Goal: Check status: Check status

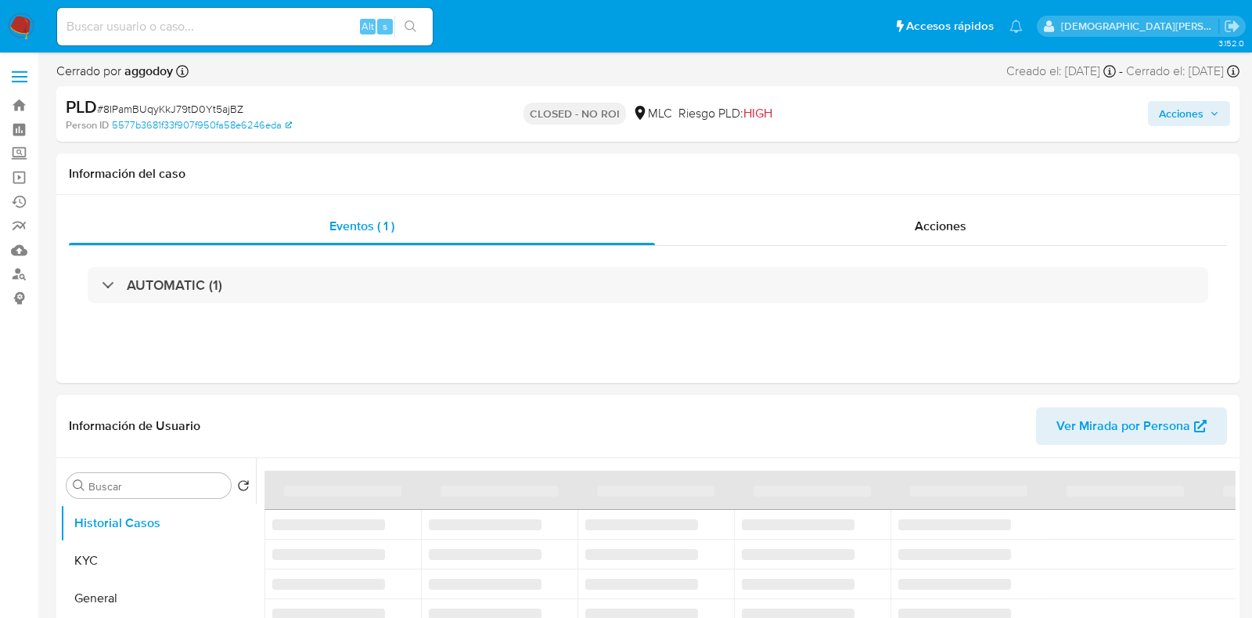
select select "10"
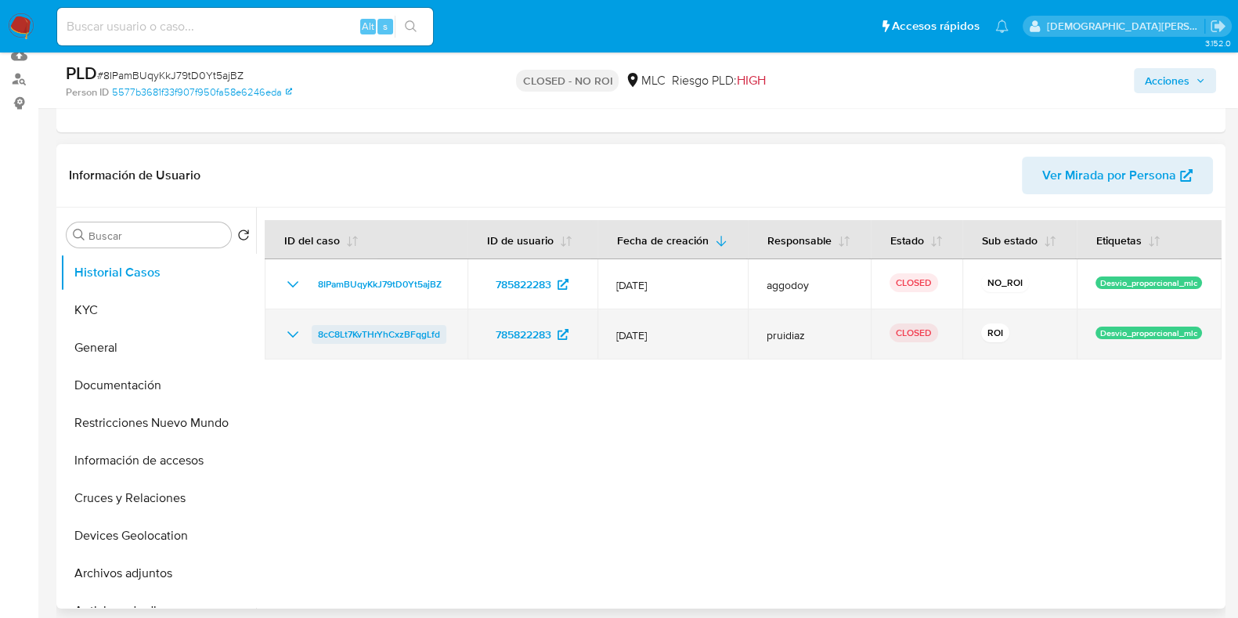
scroll to position [195, 0]
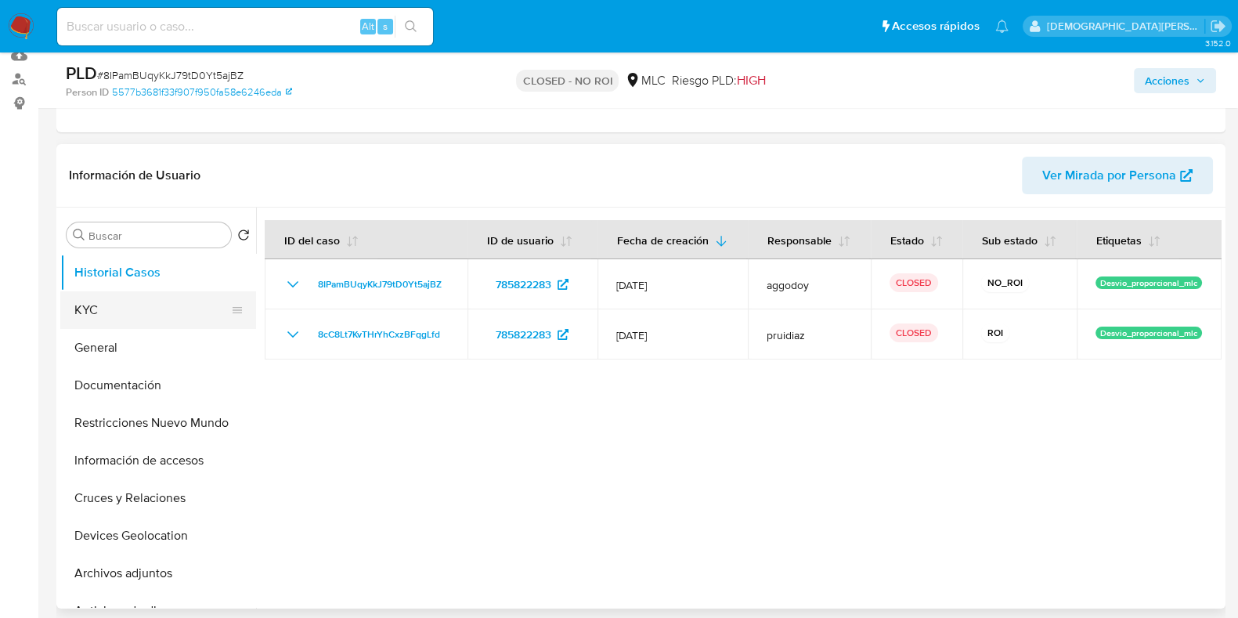
click at [95, 319] on button "KYC" at bounding box center [151, 310] width 183 height 38
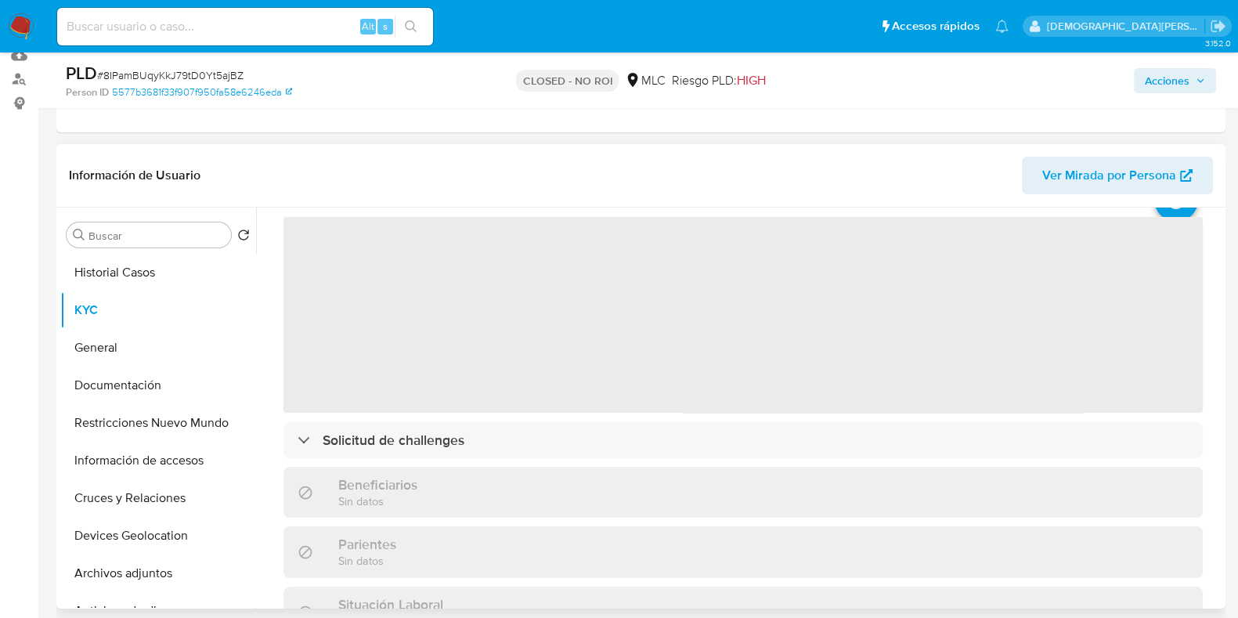
scroll to position [97, 0]
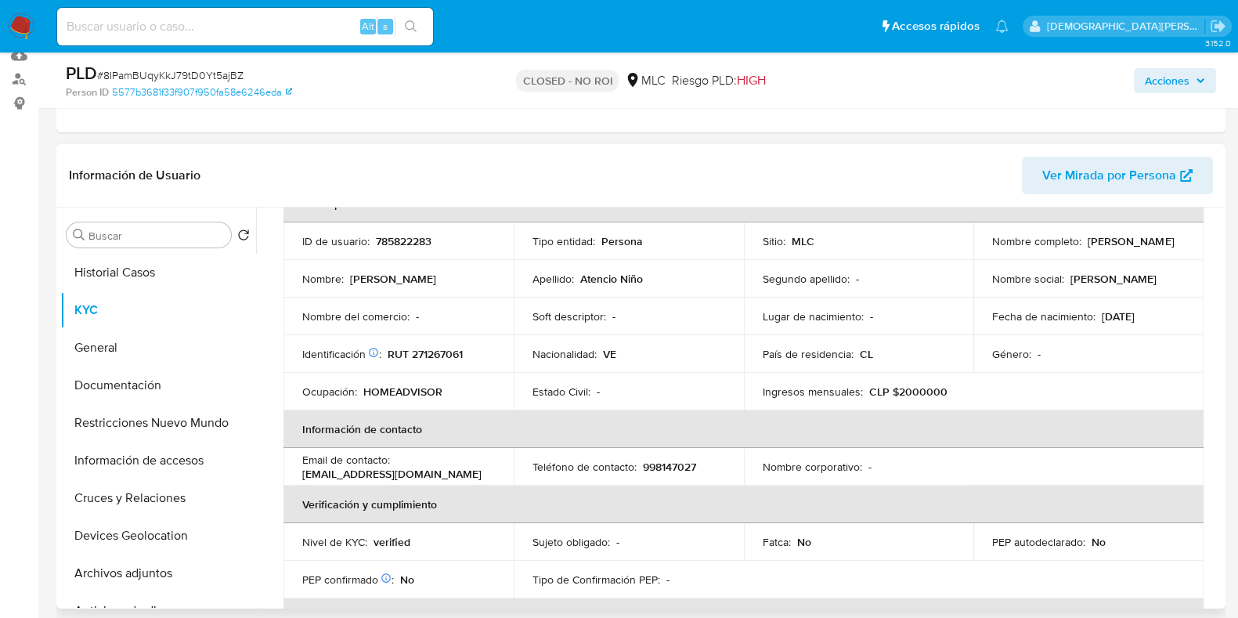
click at [1087, 246] on p "Hernan Jose Atencio Niño" at bounding box center [1130, 241] width 86 height 14
drag, startPoint x: 1025, startPoint y: 246, endPoint x: 903, endPoint y: 254, distance: 122.4
click at [1087, 247] on p "Hernan Jose Atencio Niño" at bounding box center [1130, 241] width 86 height 14
click at [152, 390] on button "Documentación" at bounding box center [151, 385] width 183 height 38
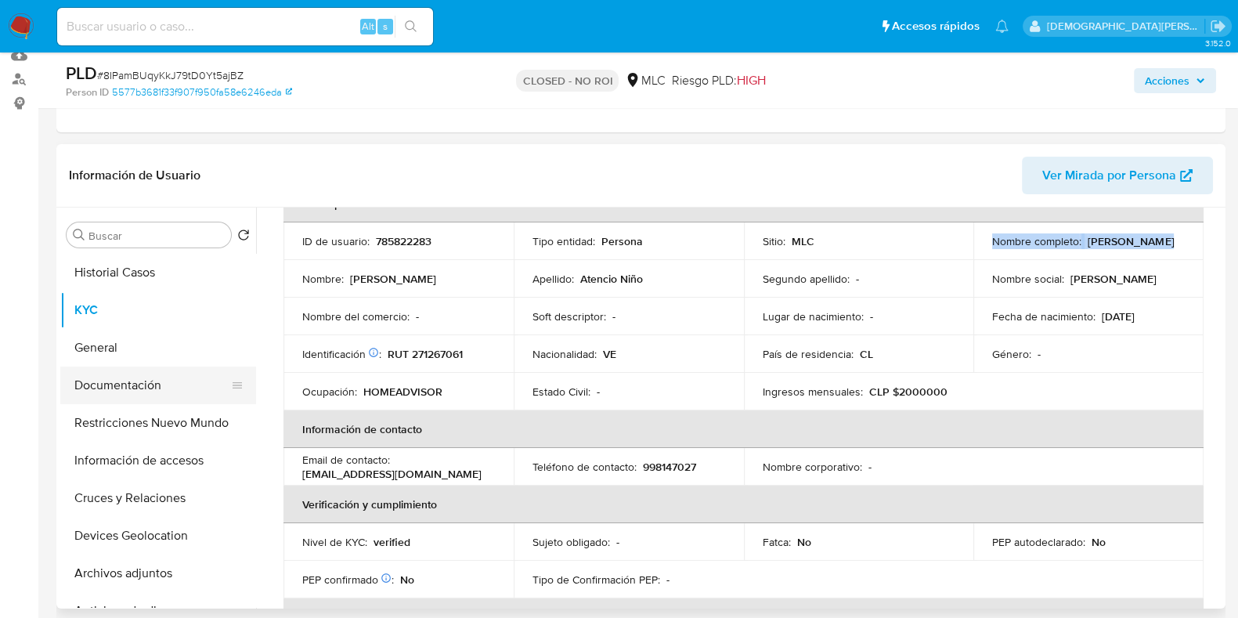
scroll to position [0, 0]
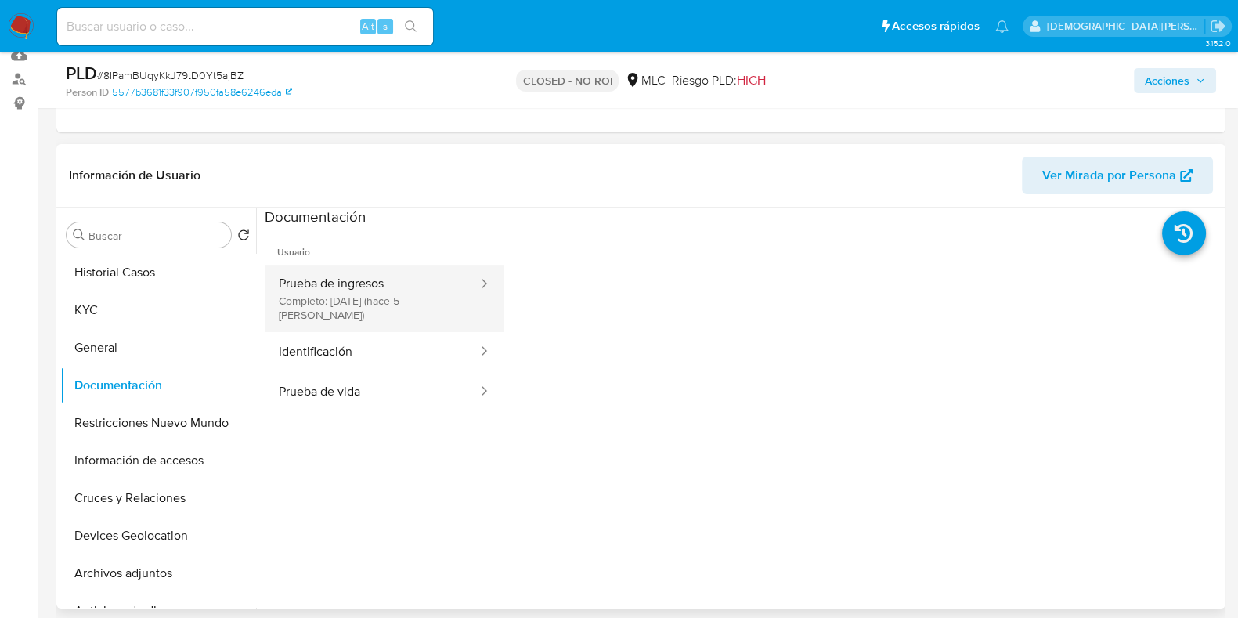
click at [402, 294] on button "Prueba de ingresos Completo: 07/08/2025 (hace 5 días)" at bounding box center [372, 298] width 214 height 67
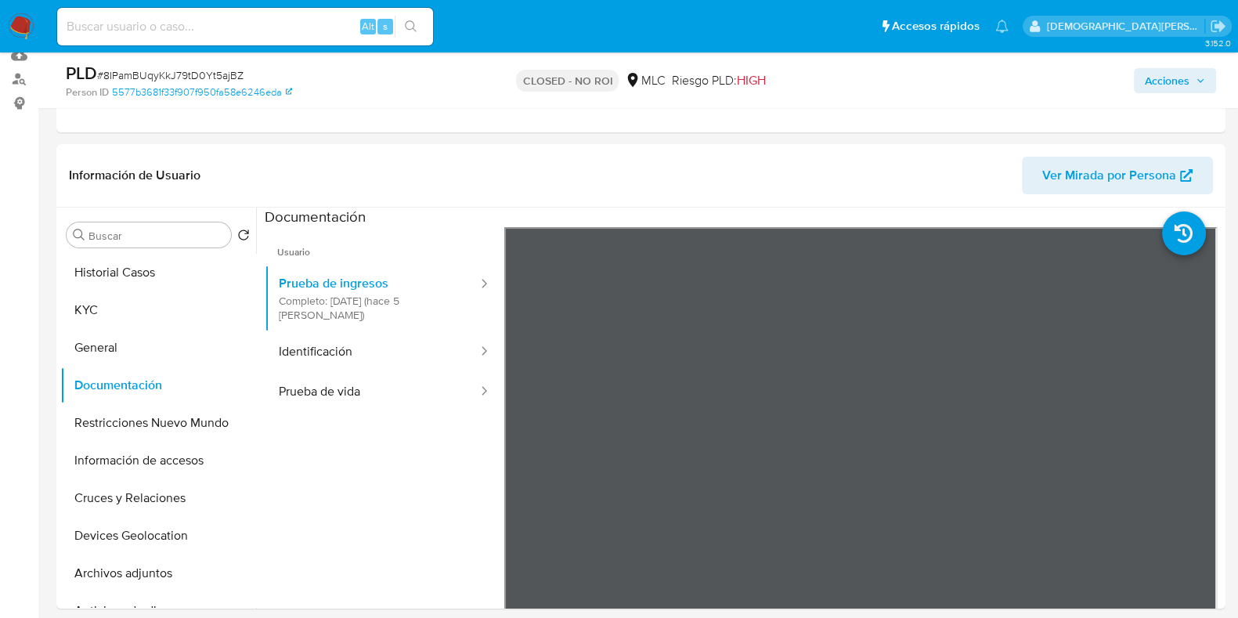
drag, startPoint x: 585, startPoint y: 611, endPoint x: 759, endPoint y: 613, distance: 173.8
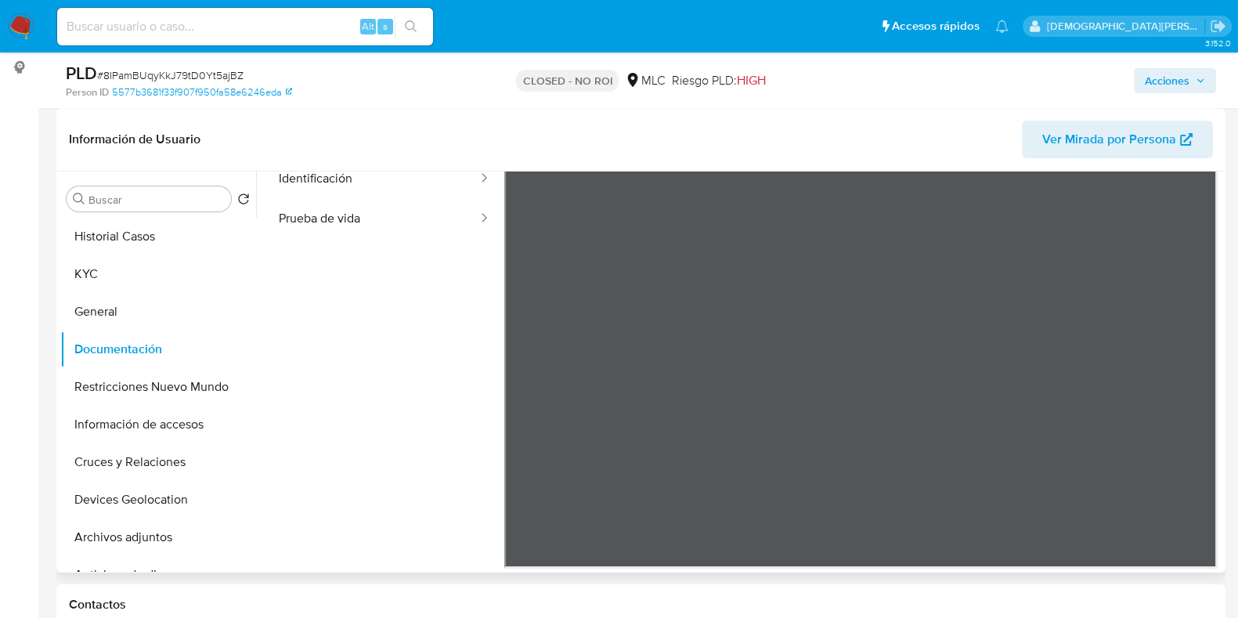
scroll to position [97, 0]
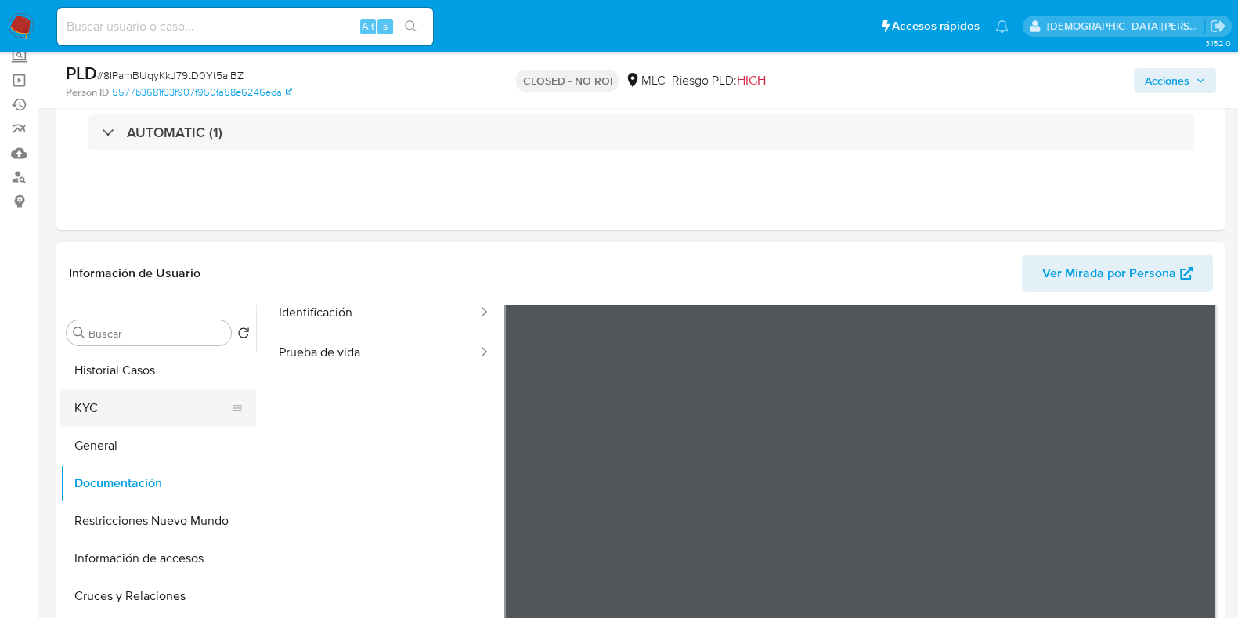
click at [119, 415] on button "KYC" at bounding box center [151, 408] width 183 height 38
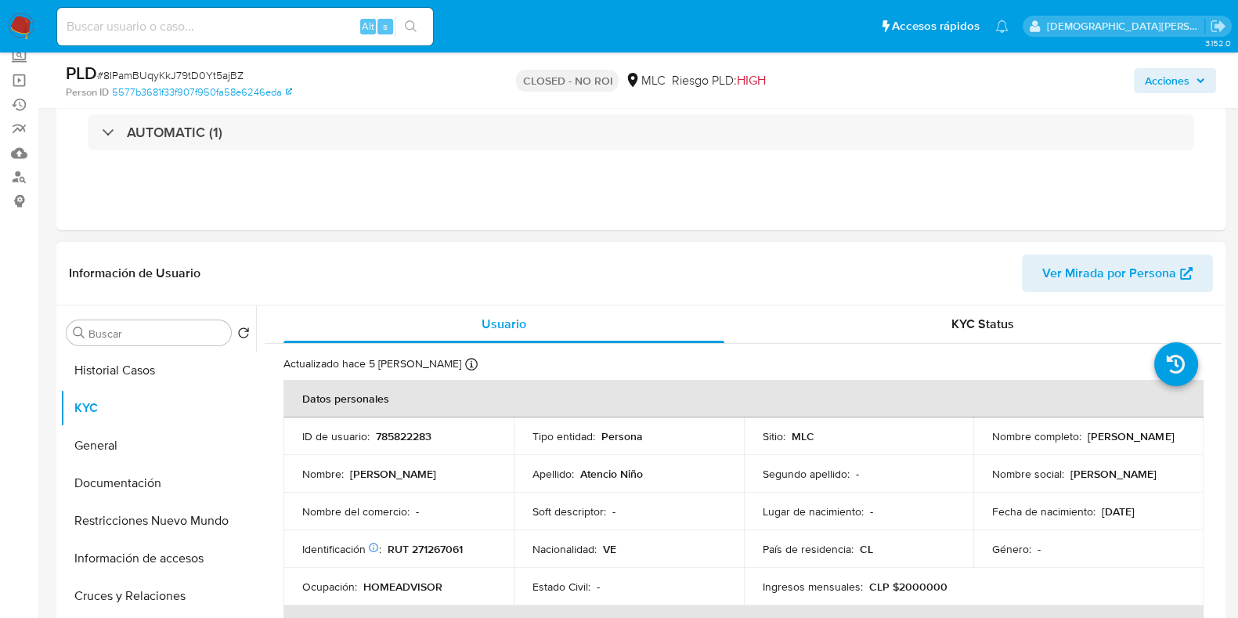
click at [447, 543] on p "RUT 271267061" at bounding box center [424, 549] width 75 height 14
copy p "271267061"
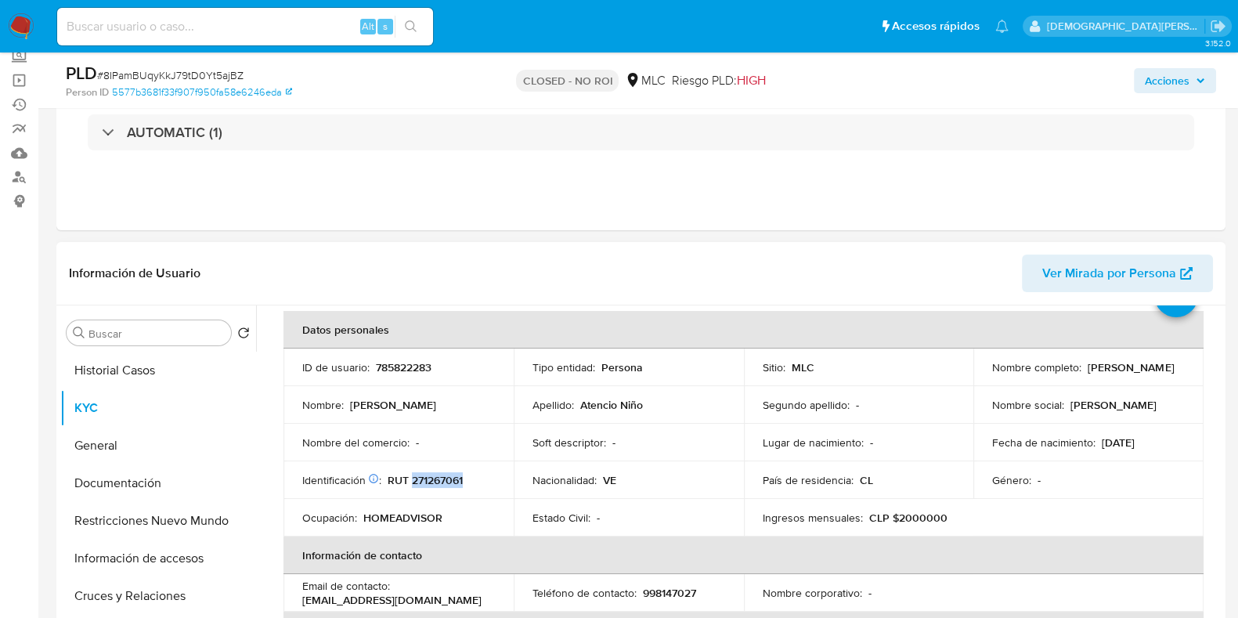
scroll to position [97, 0]
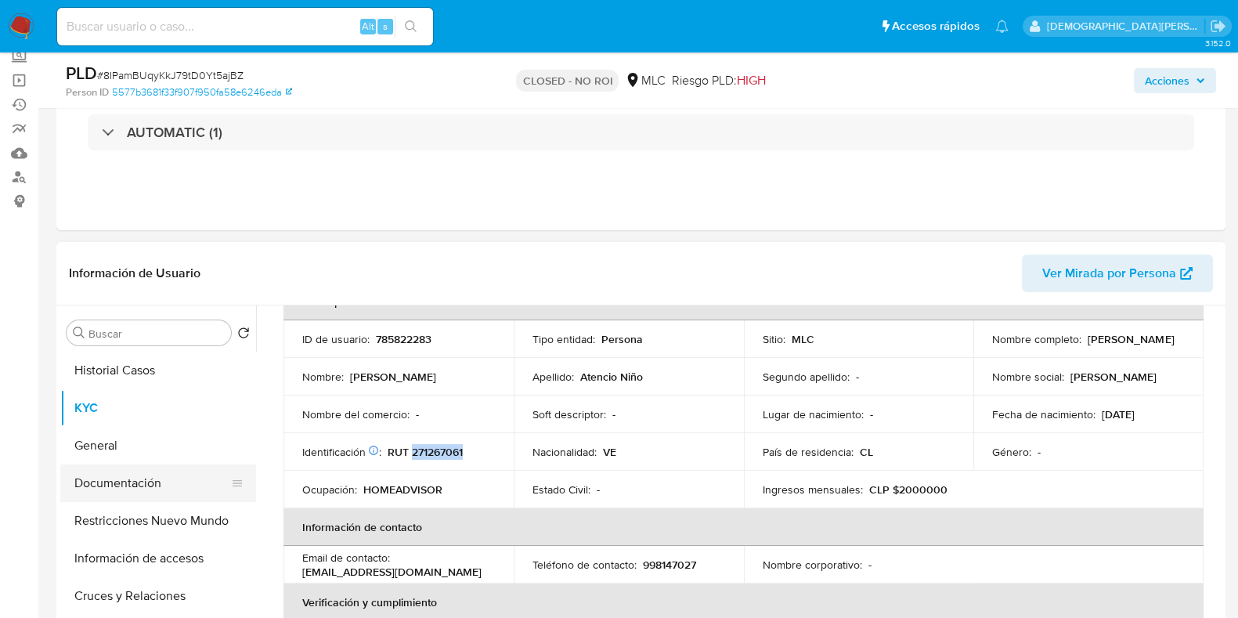
click at [140, 492] on button "Documentación" at bounding box center [151, 483] width 183 height 38
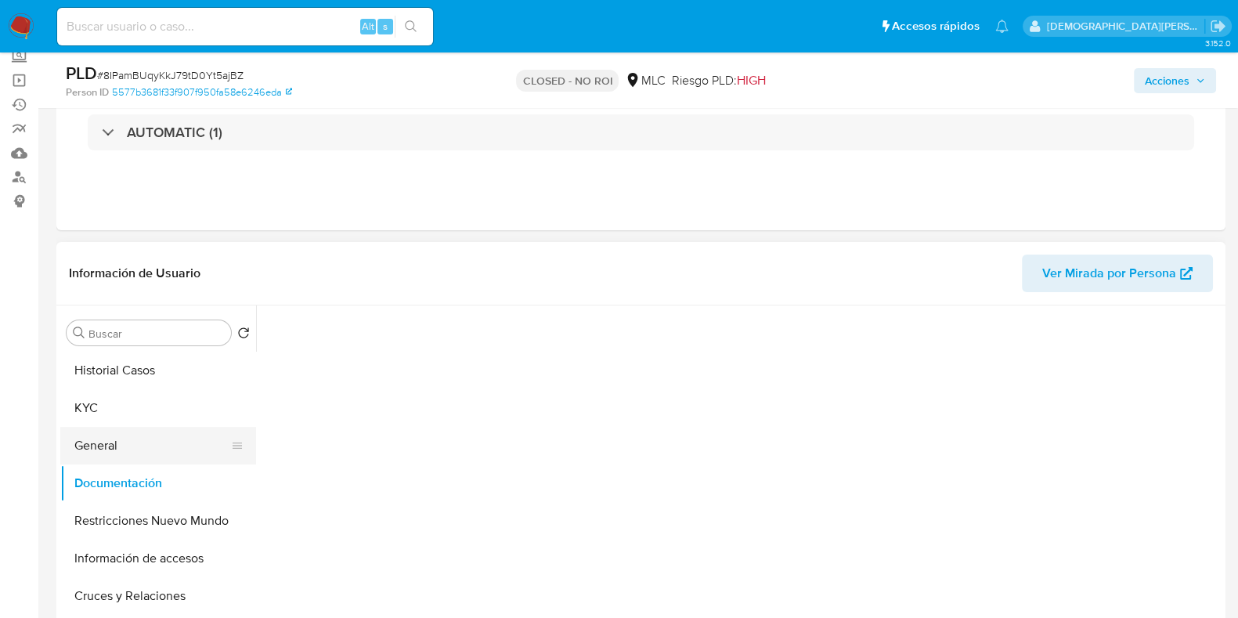
scroll to position [0, 0]
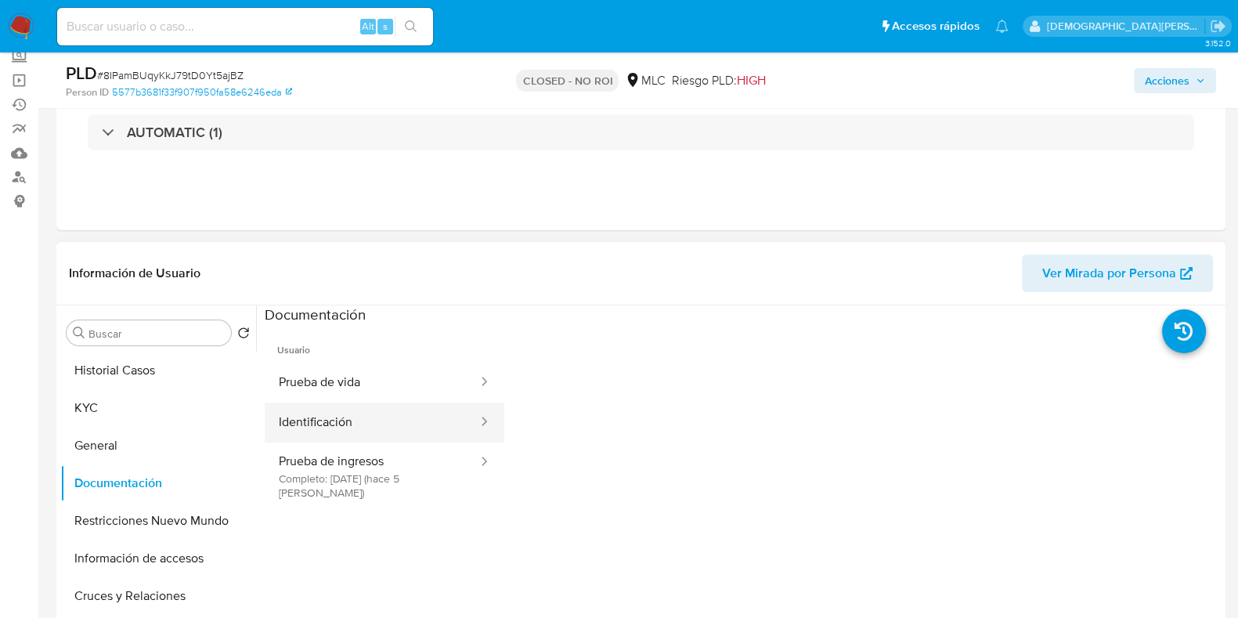
click at [398, 412] on button "Identificación" at bounding box center [372, 422] width 214 height 40
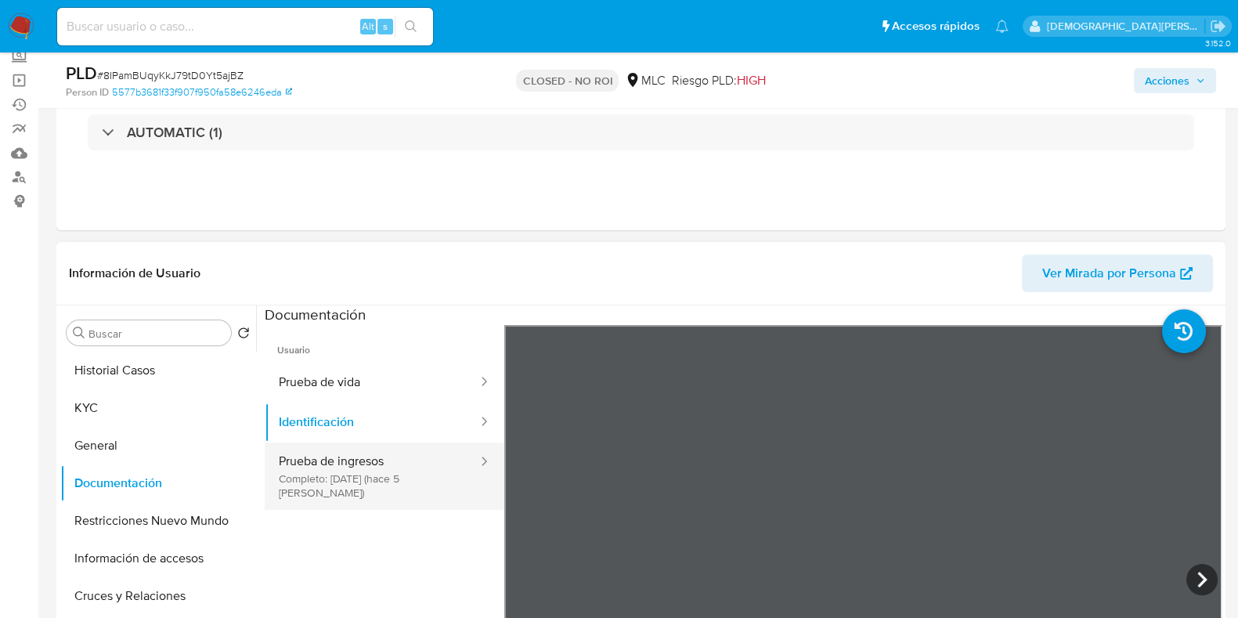
click at [402, 459] on button "Prueba de ingresos Completo: 07/08/2025 (hace 5 días)" at bounding box center [372, 475] width 214 height 67
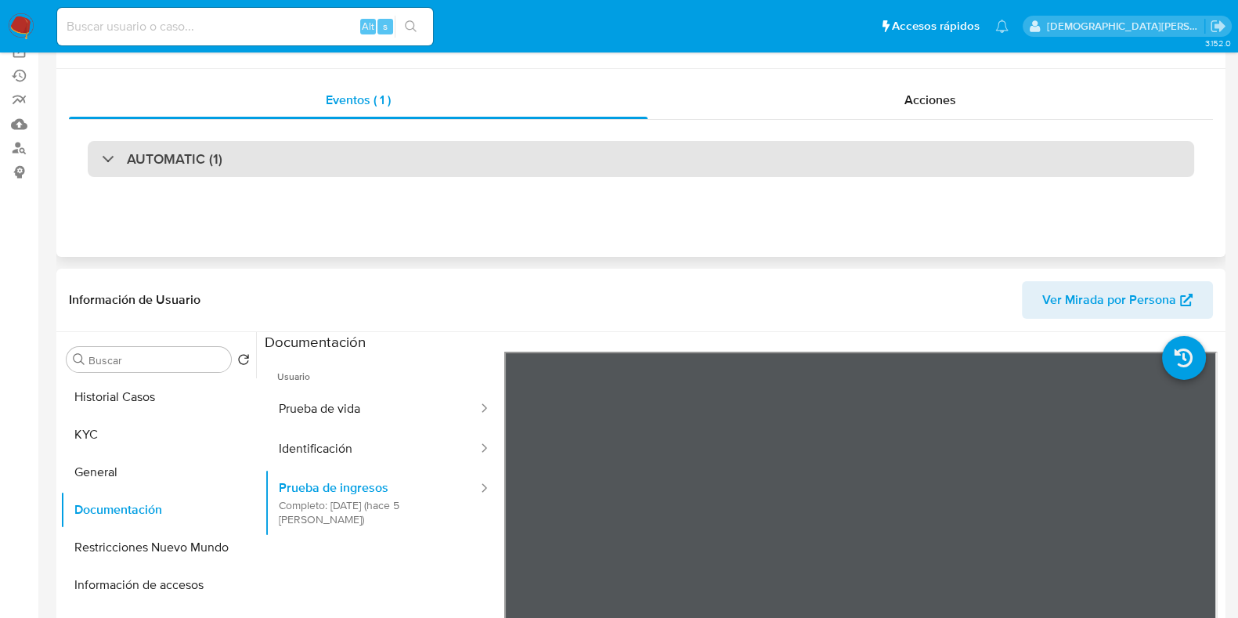
scroll to position [195, 0]
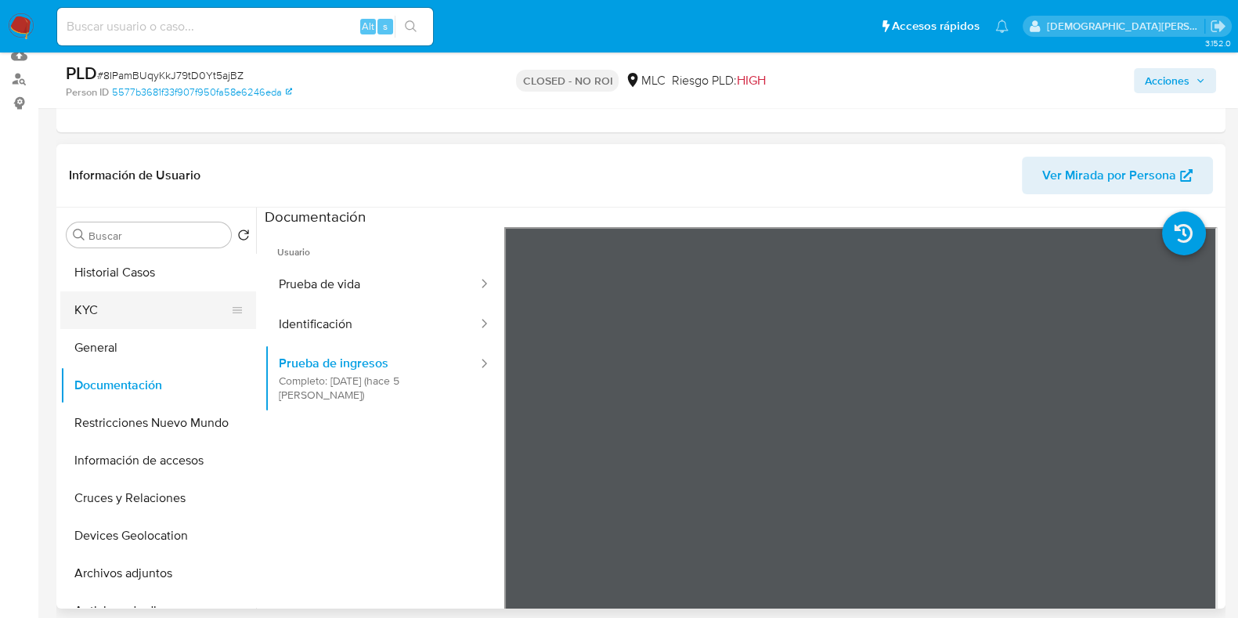
click at [127, 319] on button "KYC" at bounding box center [151, 310] width 183 height 38
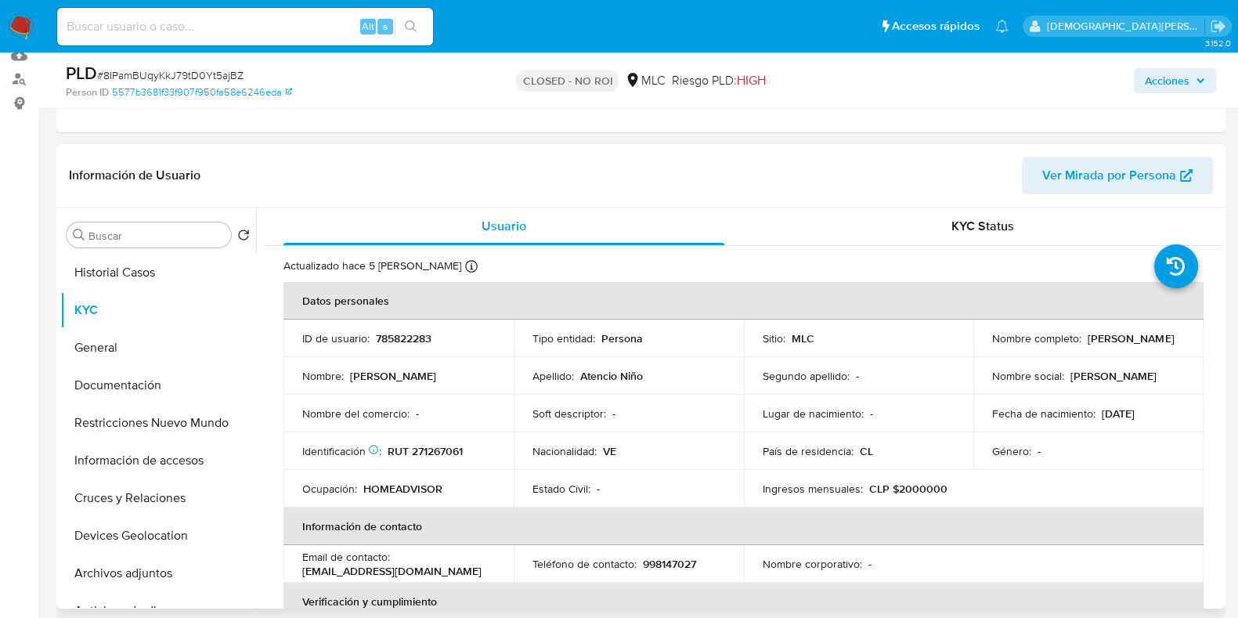
click at [430, 451] on p "RUT 271267061" at bounding box center [424, 451] width 75 height 14
copy p "271267061"
click at [146, 388] on button "Documentación" at bounding box center [151, 385] width 183 height 38
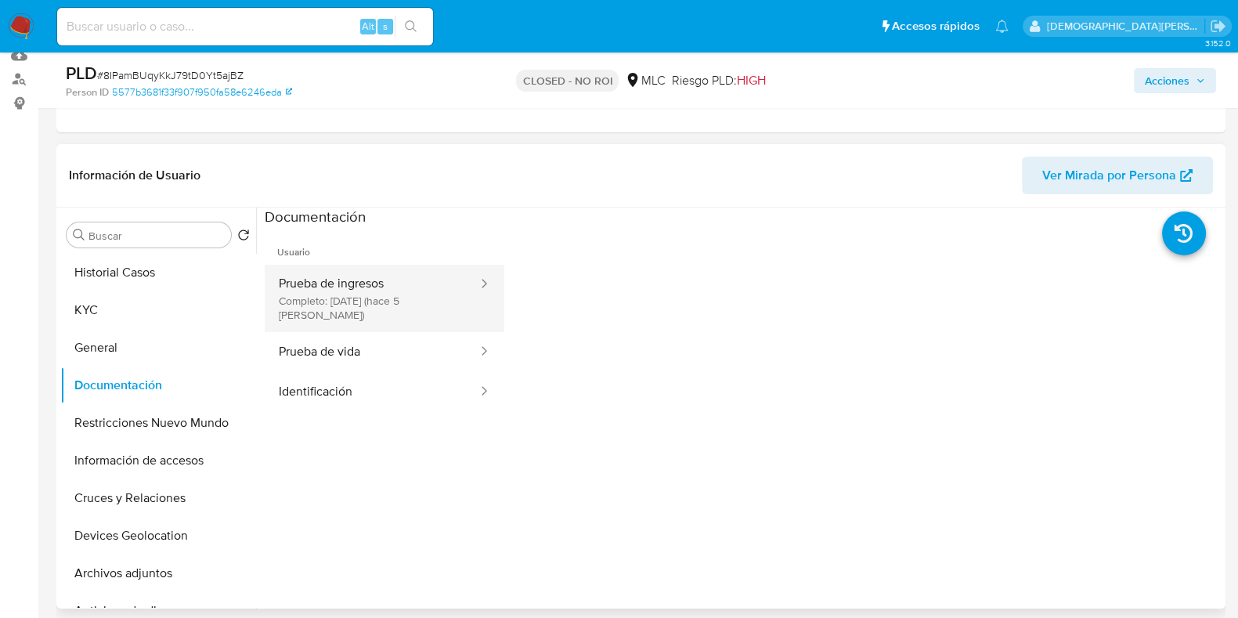
click at [389, 275] on button "Prueba de ingresos Completo: 07/08/2025 (hace 5 días)" at bounding box center [372, 298] width 214 height 67
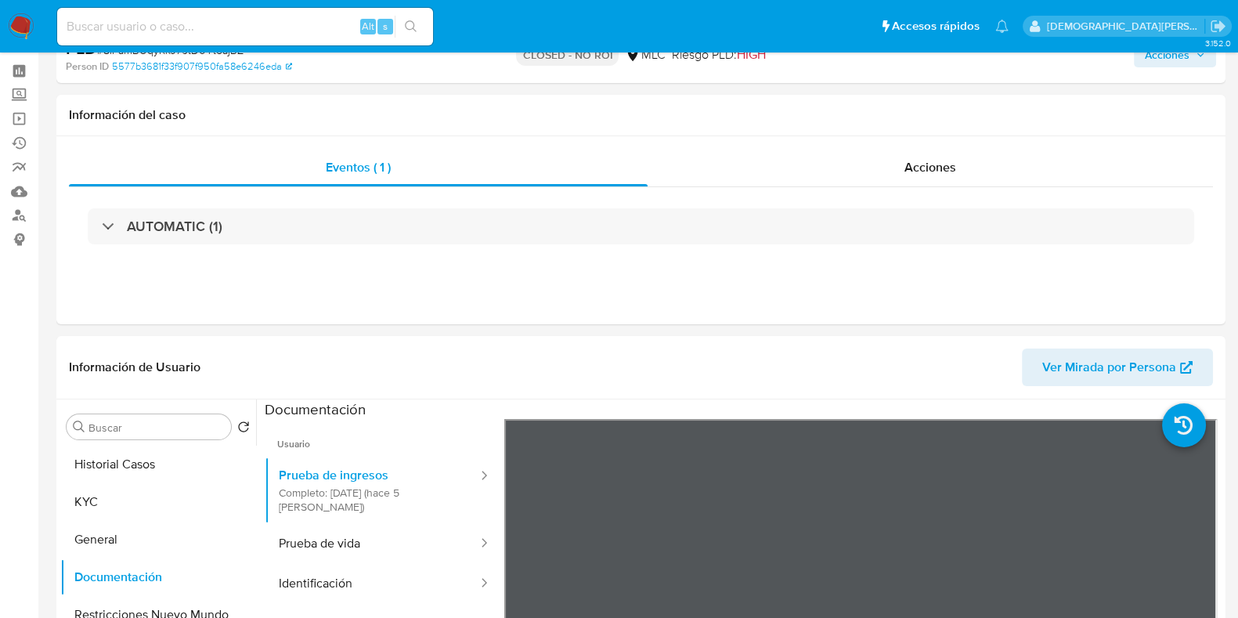
scroll to position [0, 0]
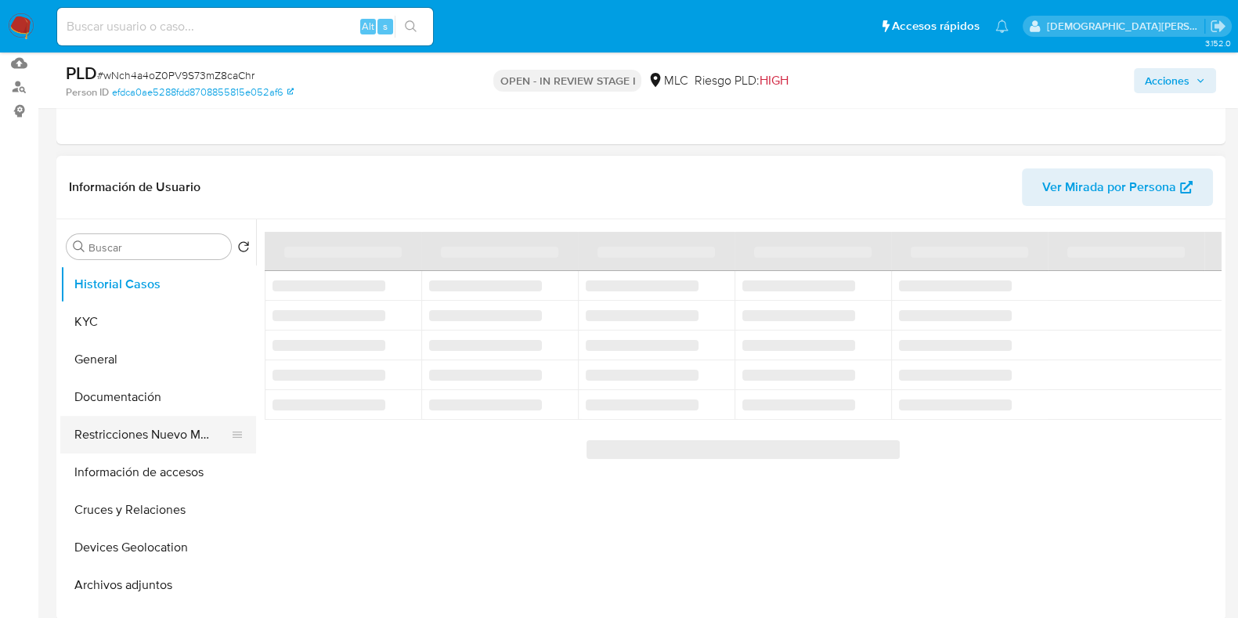
scroll to position [195, 0]
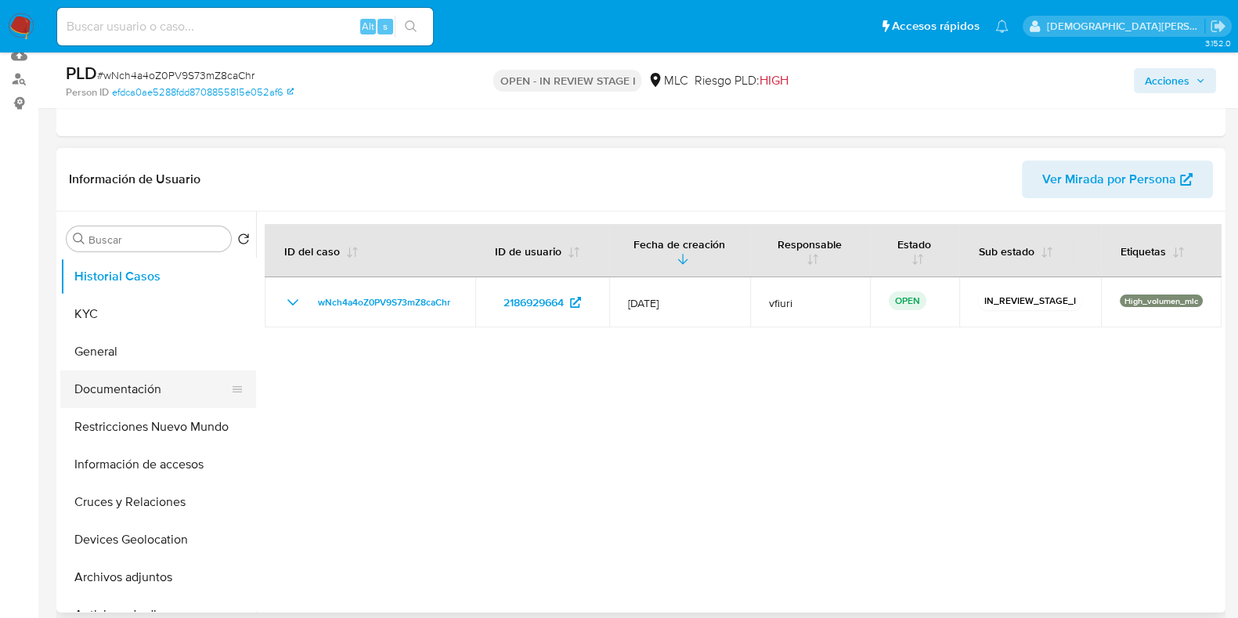
select select "10"
click at [146, 402] on button "Documentación" at bounding box center [151, 389] width 183 height 38
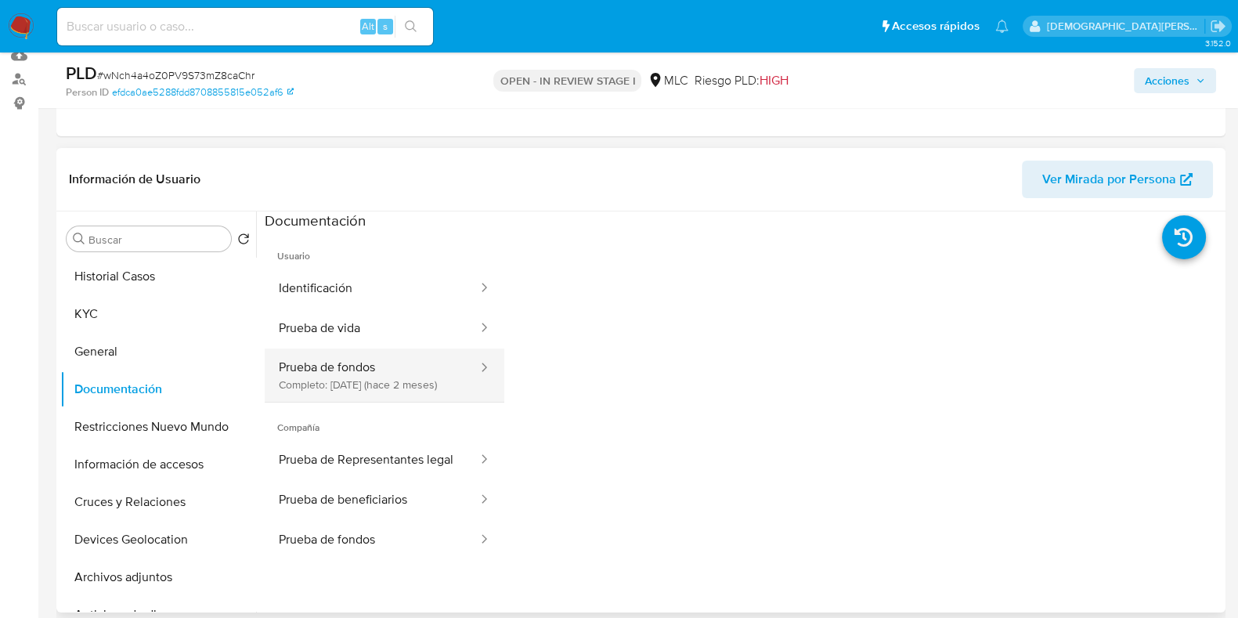
click at [362, 366] on button "Prueba de fondos Completo: 29/05/2025 (hace 2 meses)" at bounding box center [372, 374] width 214 height 53
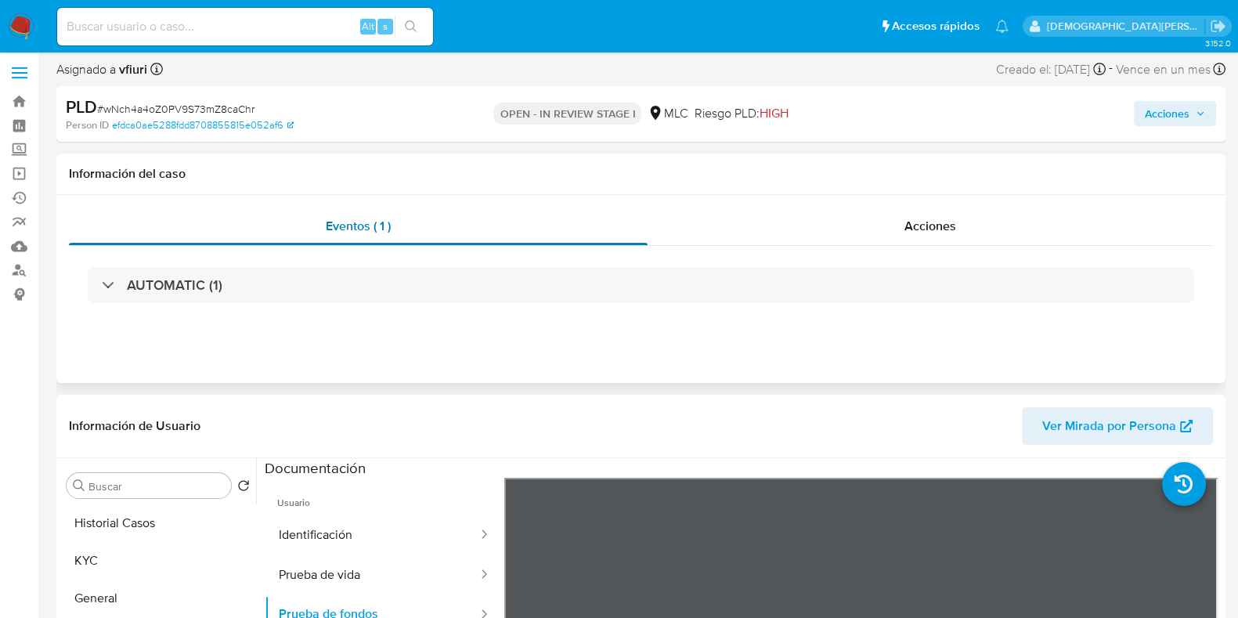
scroll to position [0, 0]
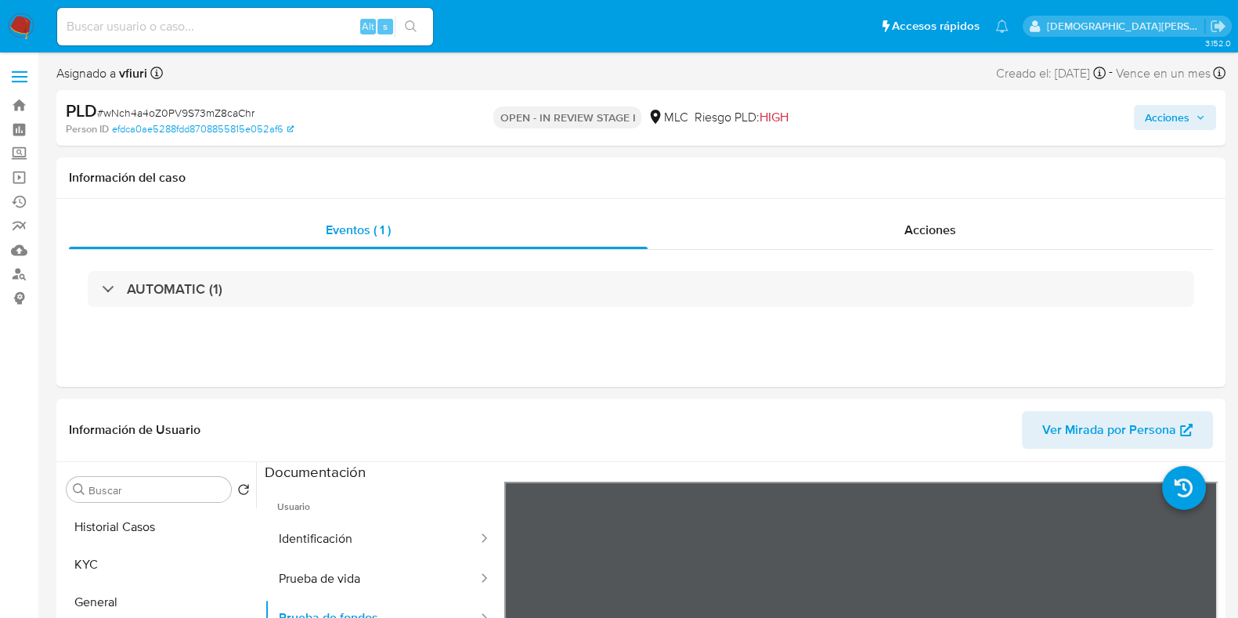
click at [29, 29] on img at bounding box center [21, 26] width 27 height 27
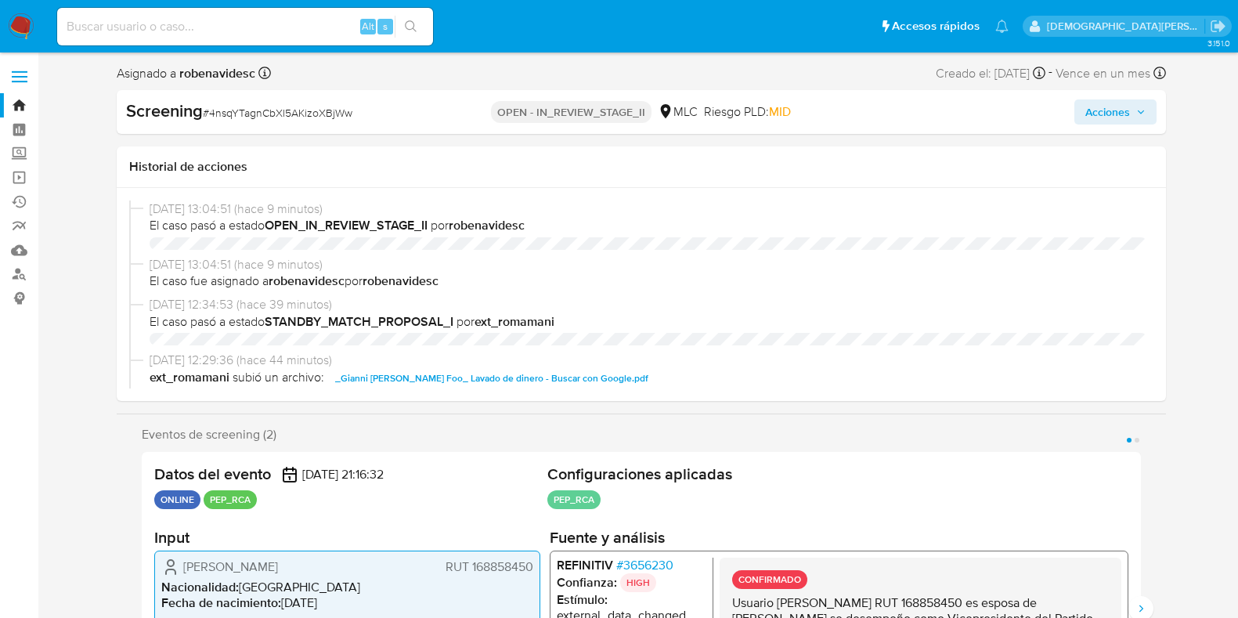
select select "10"
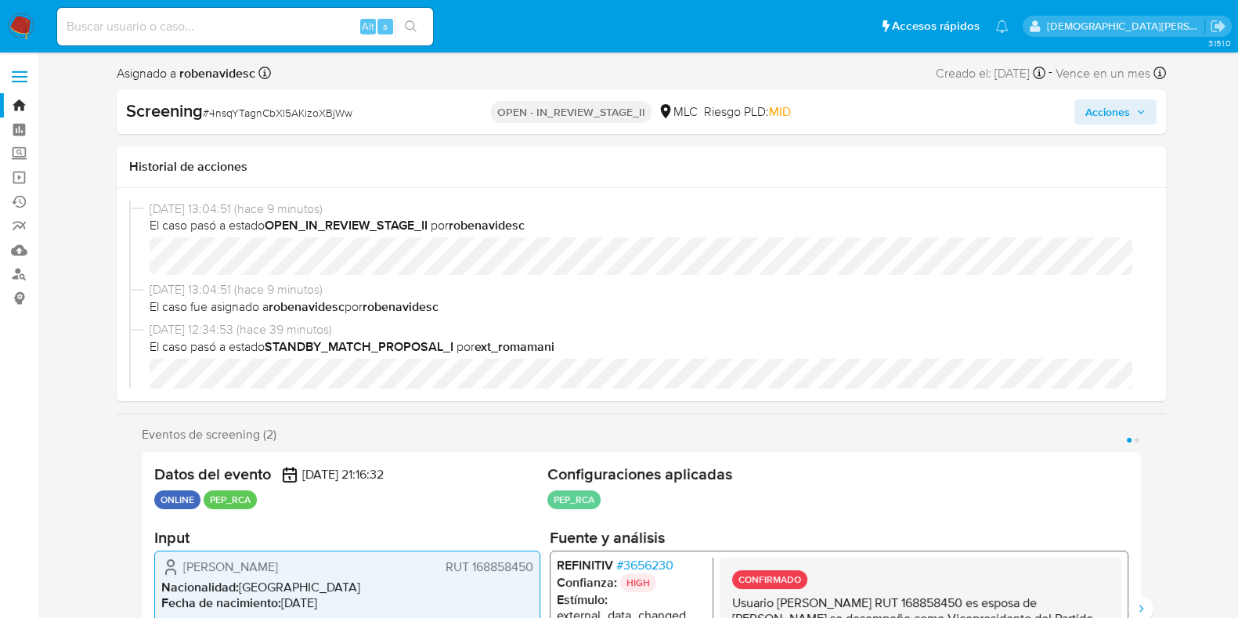
scroll to position [587, 0]
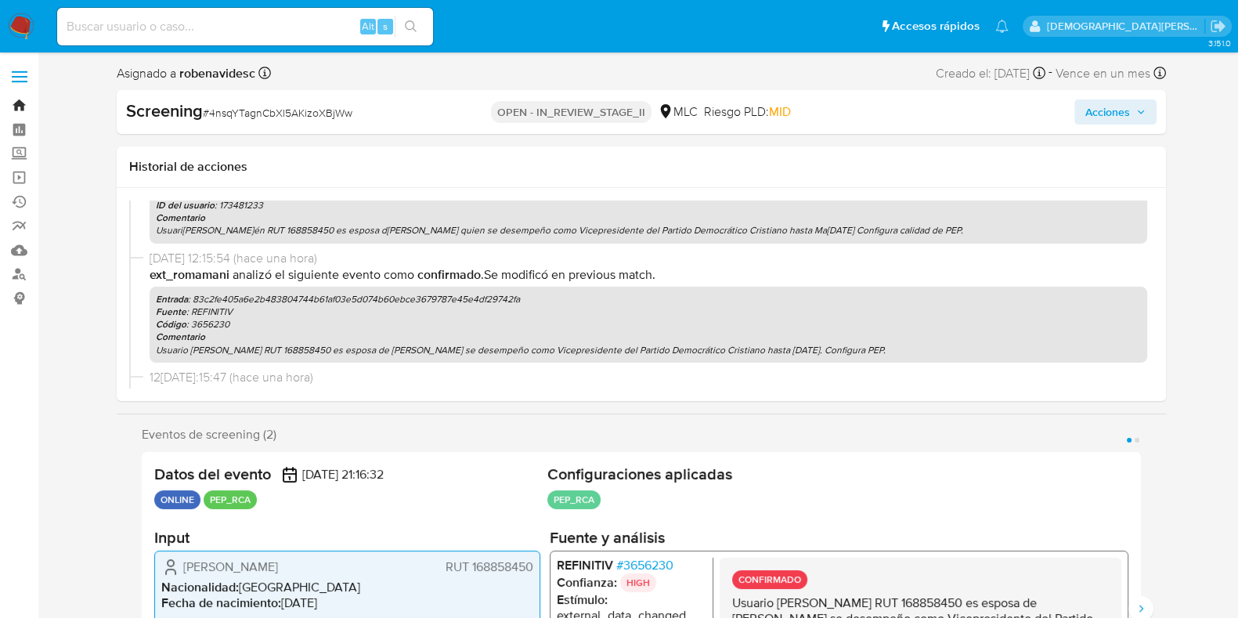
click at [23, 107] on link "Bandeja" at bounding box center [93, 105] width 186 height 24
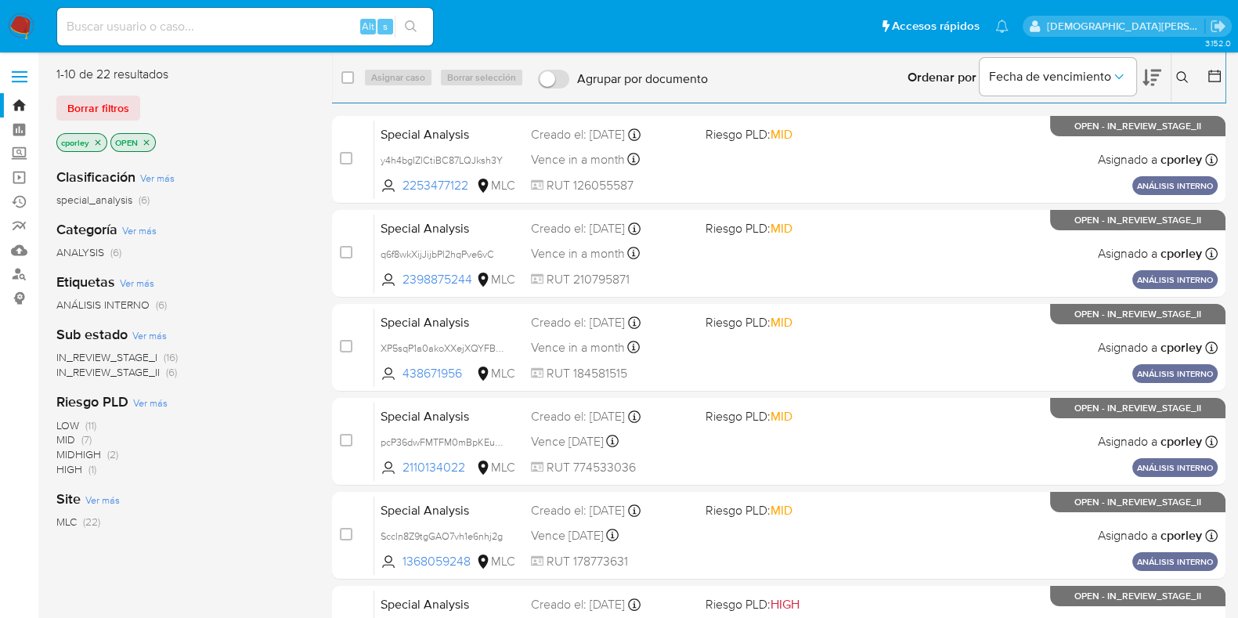
click at [1216, 76] on icon at bounding box center [1214, 76] width 16 height 16
click at [1210, 78] on icon at bounding box center [1214, 76] width 16 height 16
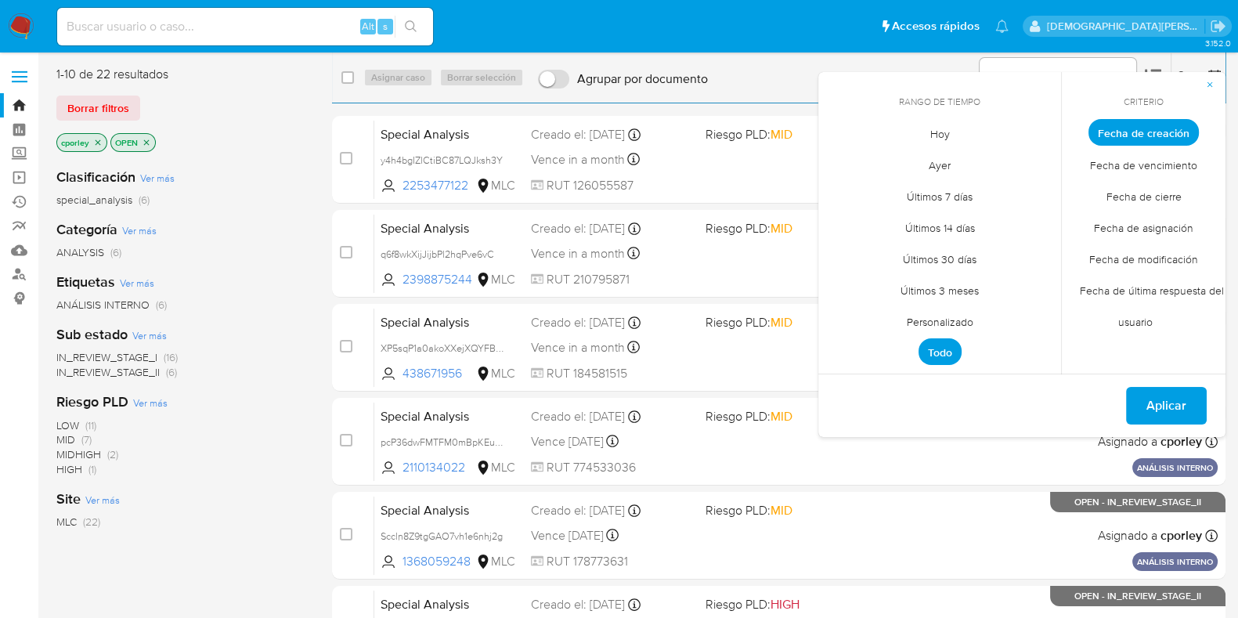
click at [961, 316] on span "Personalizado" at bounding box center [939, 321] width 99 height 32
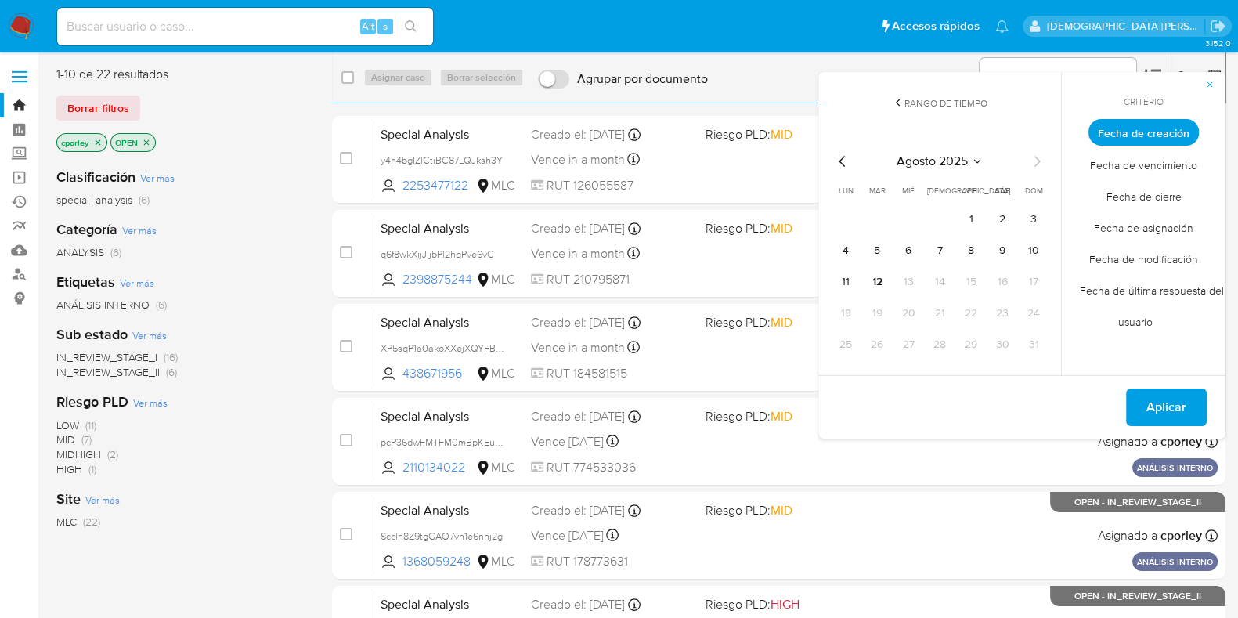
click at [846, 167] on icon "Mes anterior" at bounding box center [842, 161] width 19 height 19
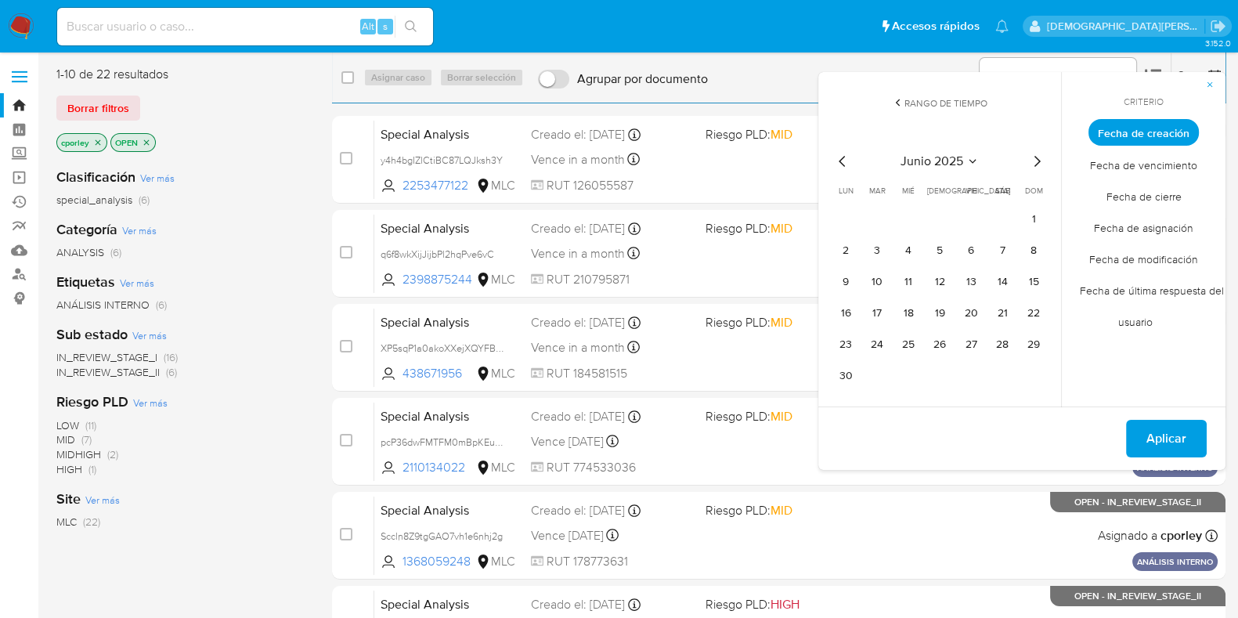
click at [846, 167] on icon "Mes anterior" at bounding box center [842, 161] width 19 height 19
click at [1032, 160] on icon "Mes siguiente" at bounding box center [1036, 161] width 19 height 19
click at [943, 279] on button "12" at bounding box center [939, 281] width 25 height 25
click at [1183, 444] on span "Aplicar" at bounding box center [1166, 438] width 40 height 34
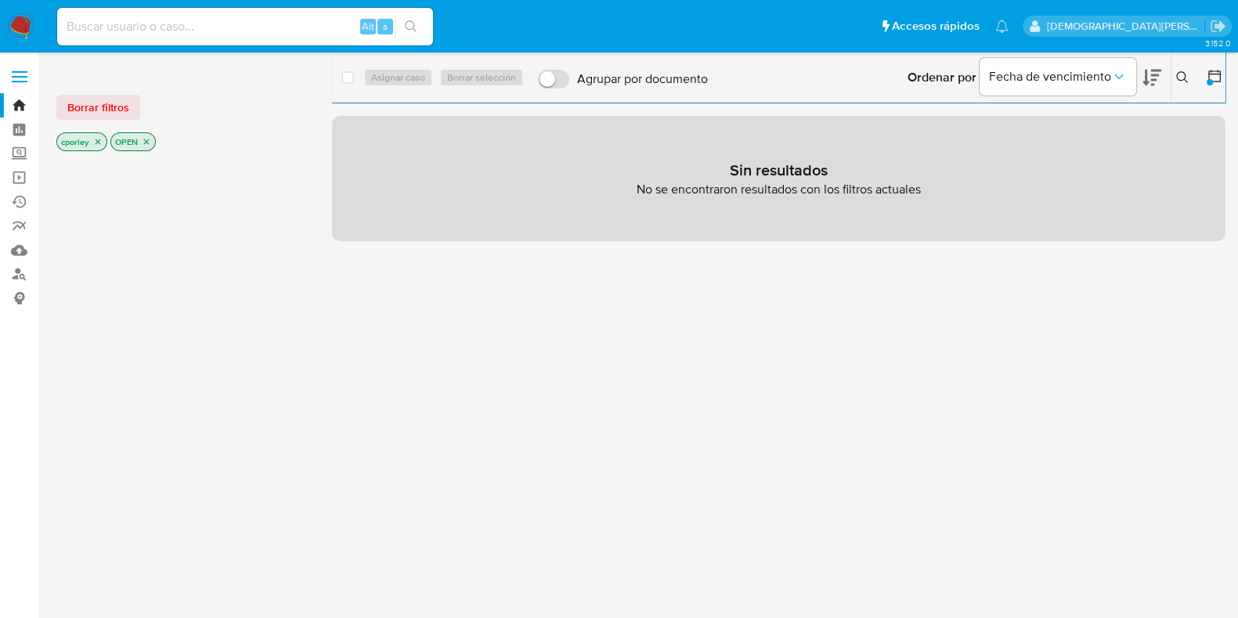
click at [147, 143] on icon "close-filter" at bounding box center [146, 141] width 9 height 9
click at [99, 143] on icon "close-filter" at bounding box center [97, 141] width 9 height 9
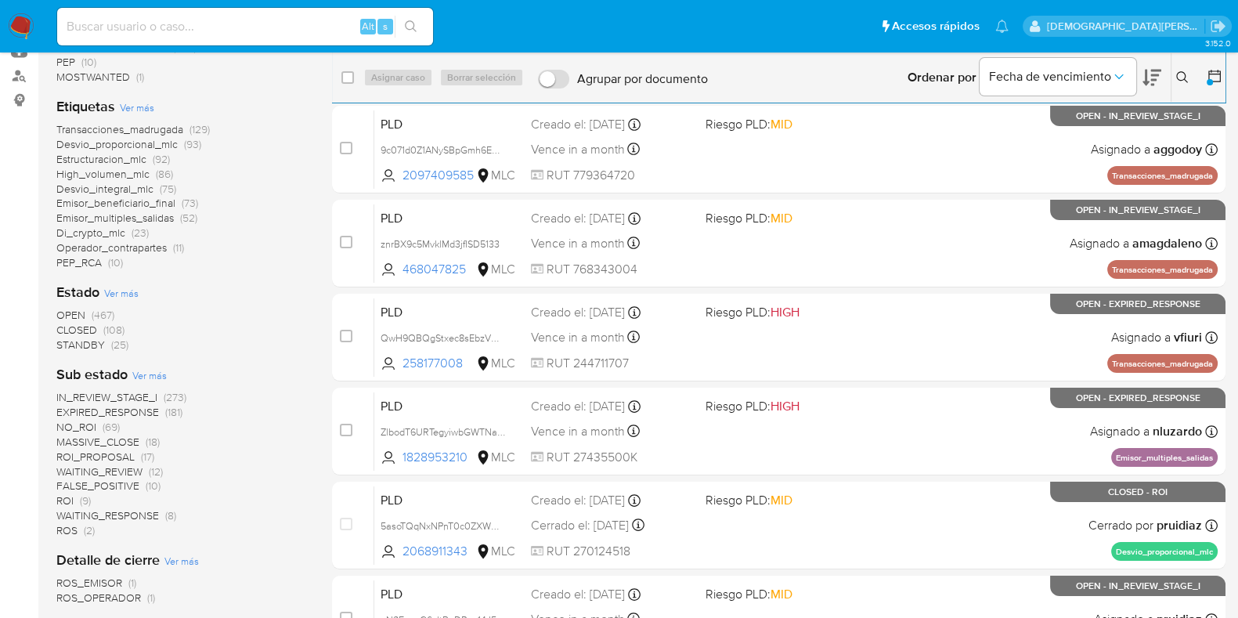
scroll to position [294, 0]
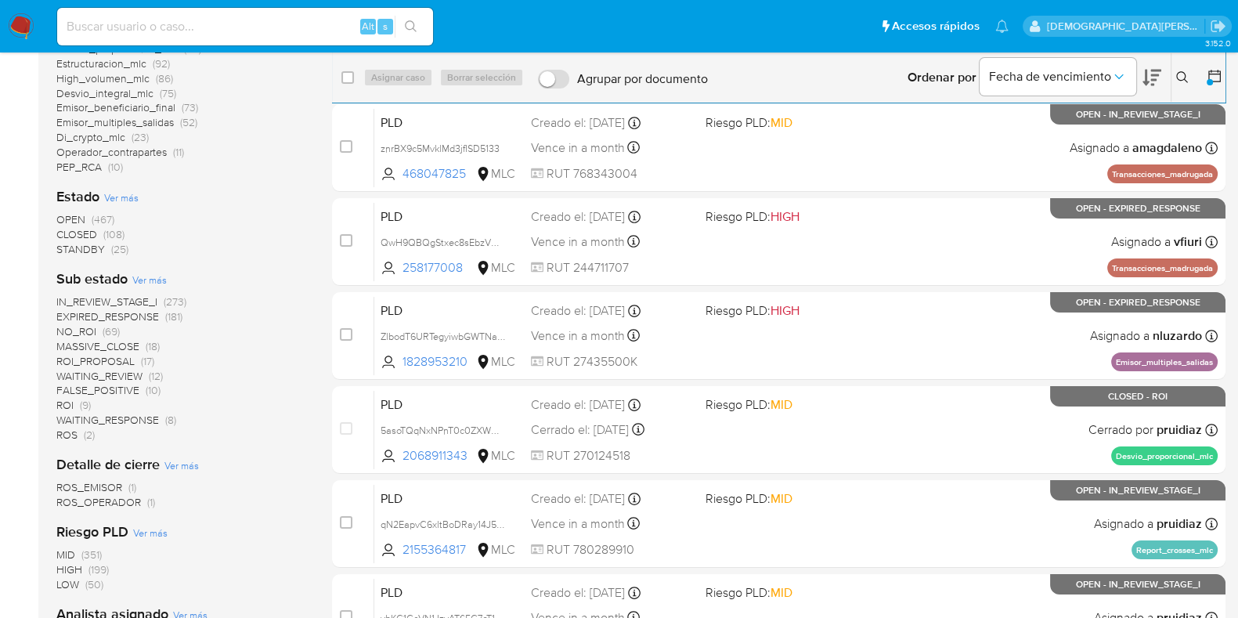
click at [102, 374] on span "WAITING_REVIEW" at bounding box center [99, 376] width 86 height 16
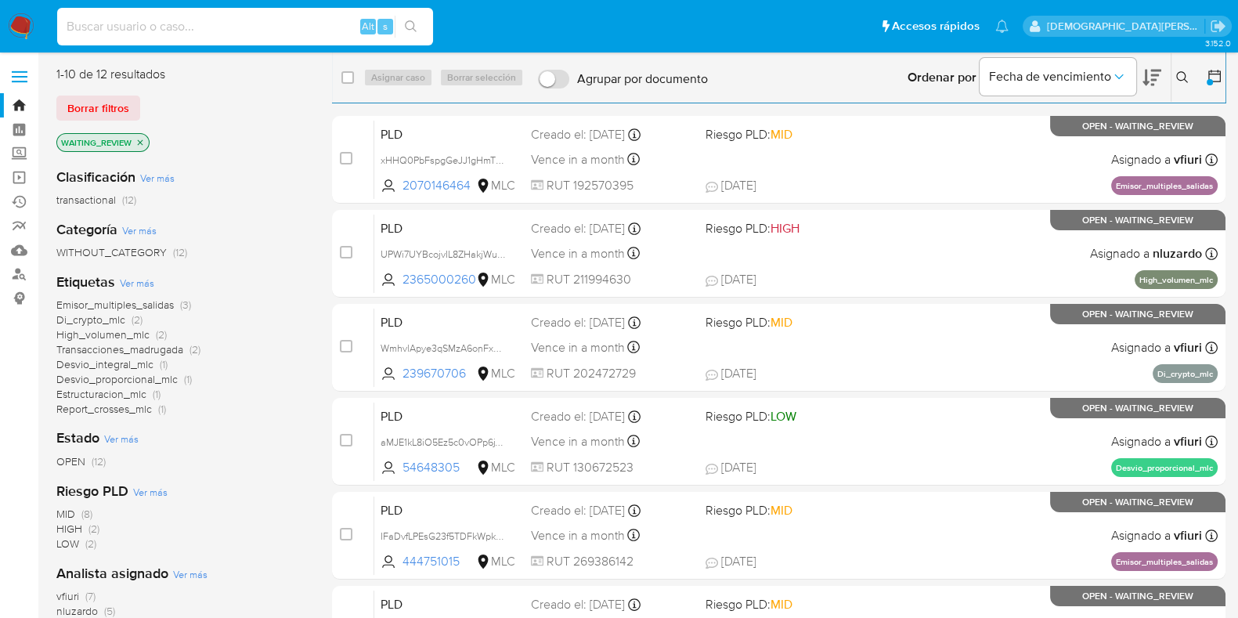
click at [234, 25] on input at bounding box center [245, 26] width 376 height 20
paste input "2162170774"
type input "2162170774"
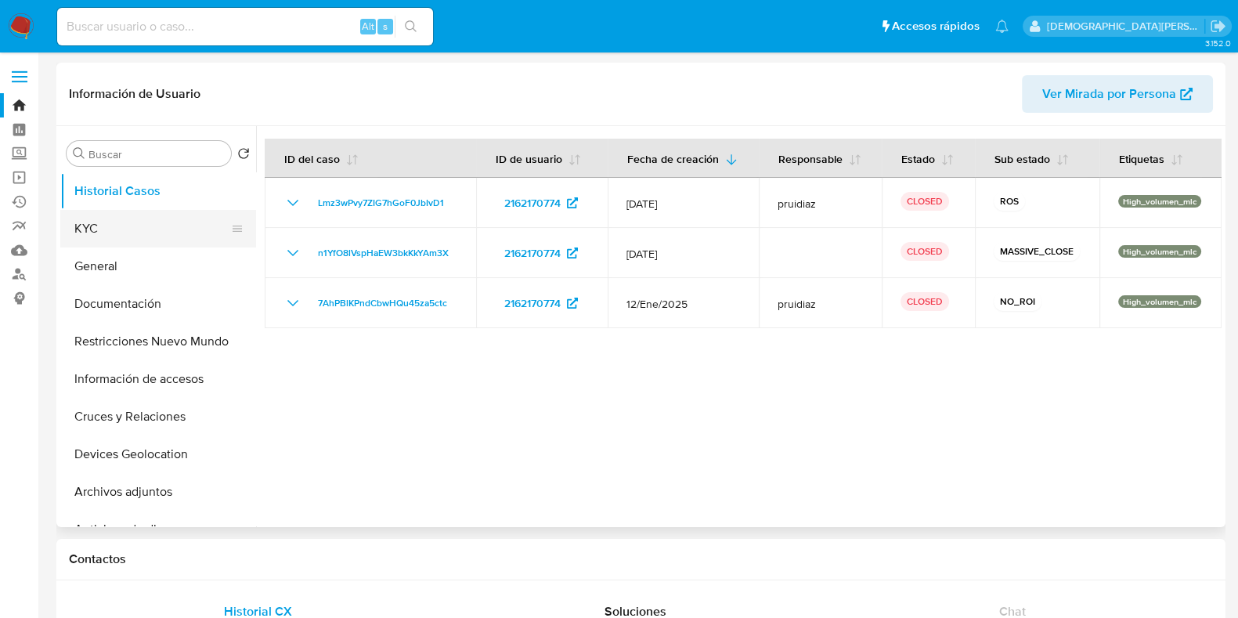
select select "10"
click at [153, 222] on button "KYC" at bounding box center [151, 229] width 183 height 38
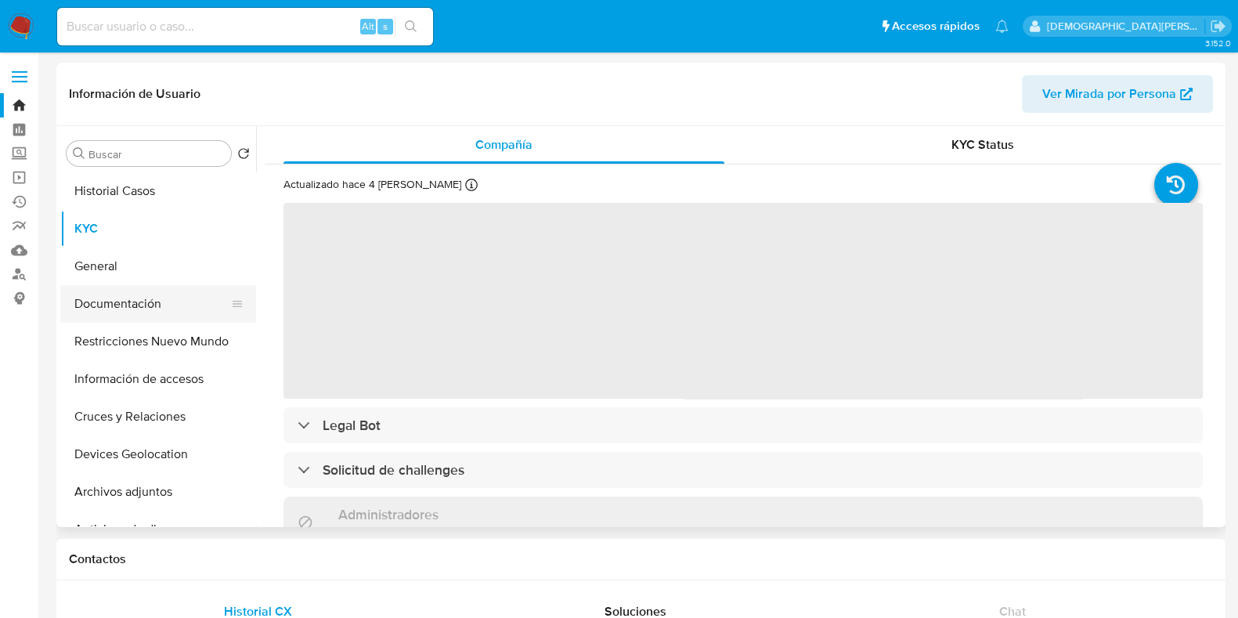
click at [137, 304] on button "Documentación" at bounding box center [151, 304] width 183 height 38
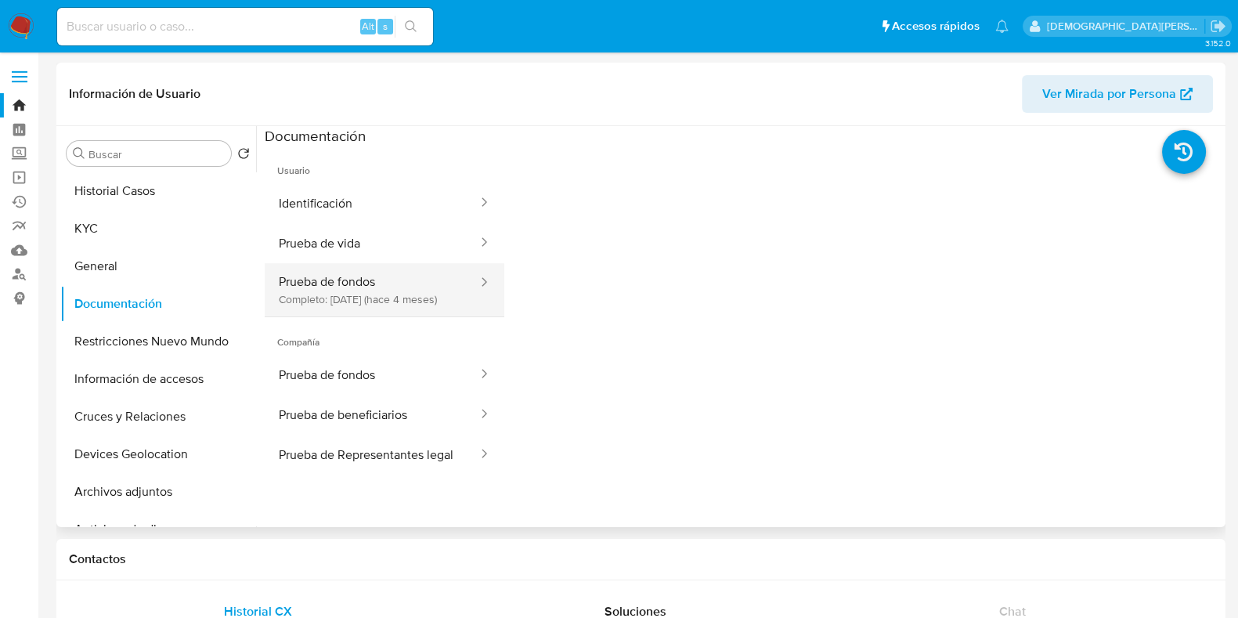
click at [391, 295] on button "Prueba de fondos Completo: 22/04/2025 (hace 4 meses)" at bounding box center [372, 289] width 214 height 53
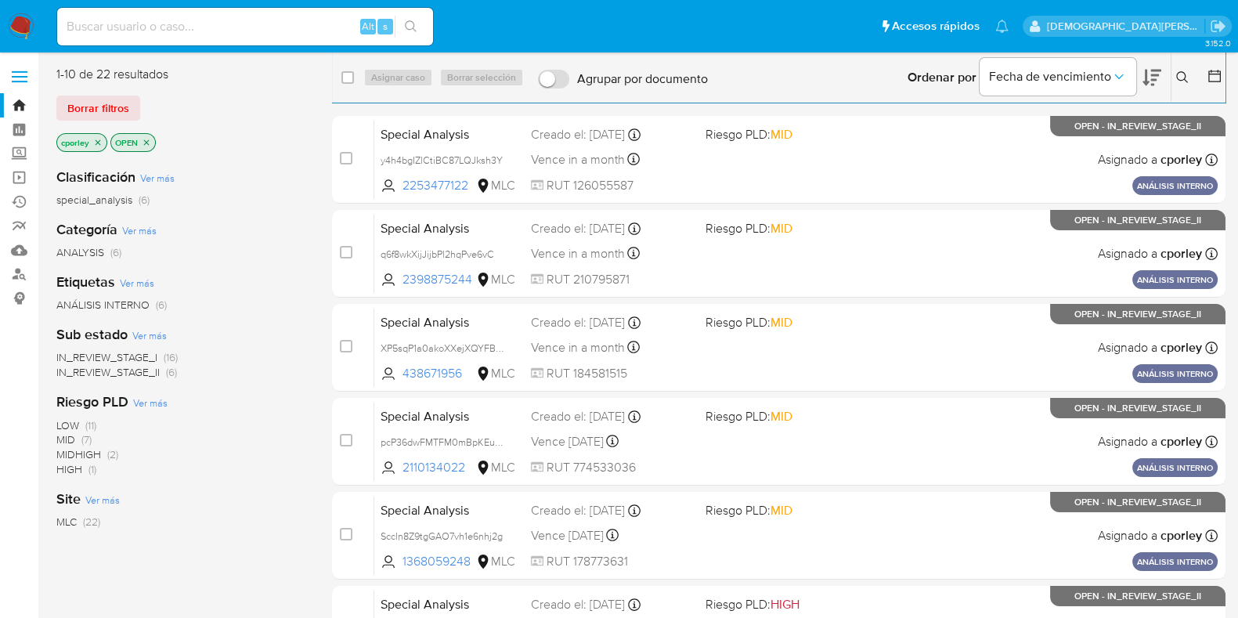
click at [1217, 72] on icon at bounding box center [1214, 76] width 16 height 16
click at [1217, 80] on icon at bounding box center [1214, 76] width 16 height 16
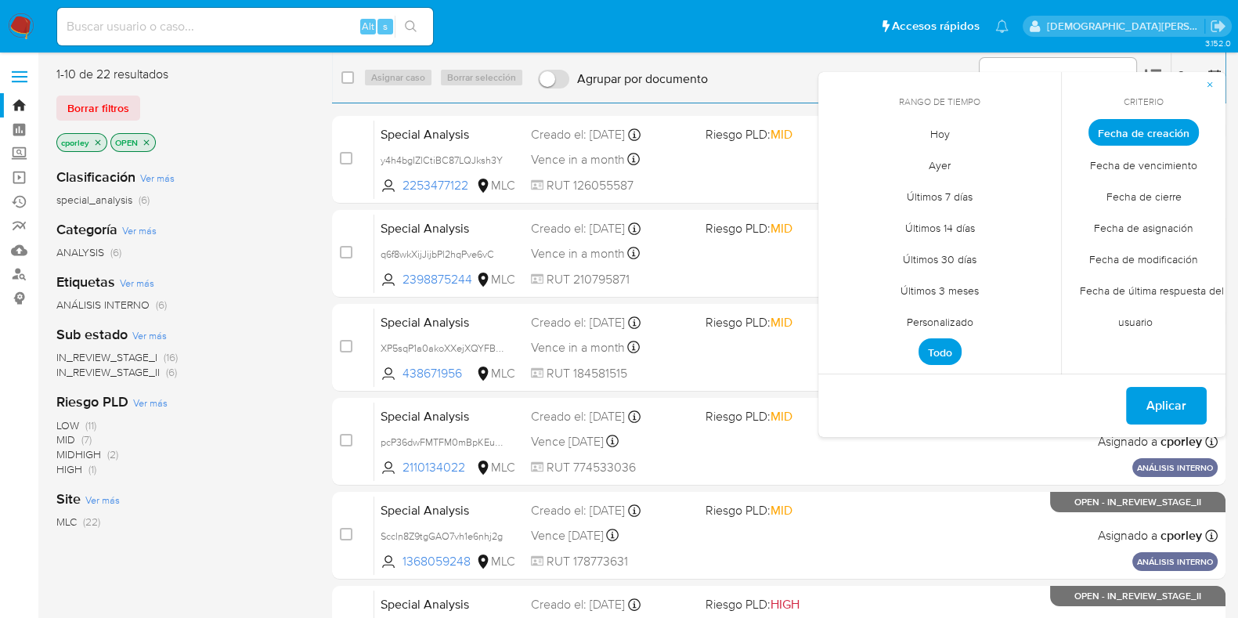
click at [969, 315] on span "Personalizado" at bounding box center [939, 321] width 99 height 32
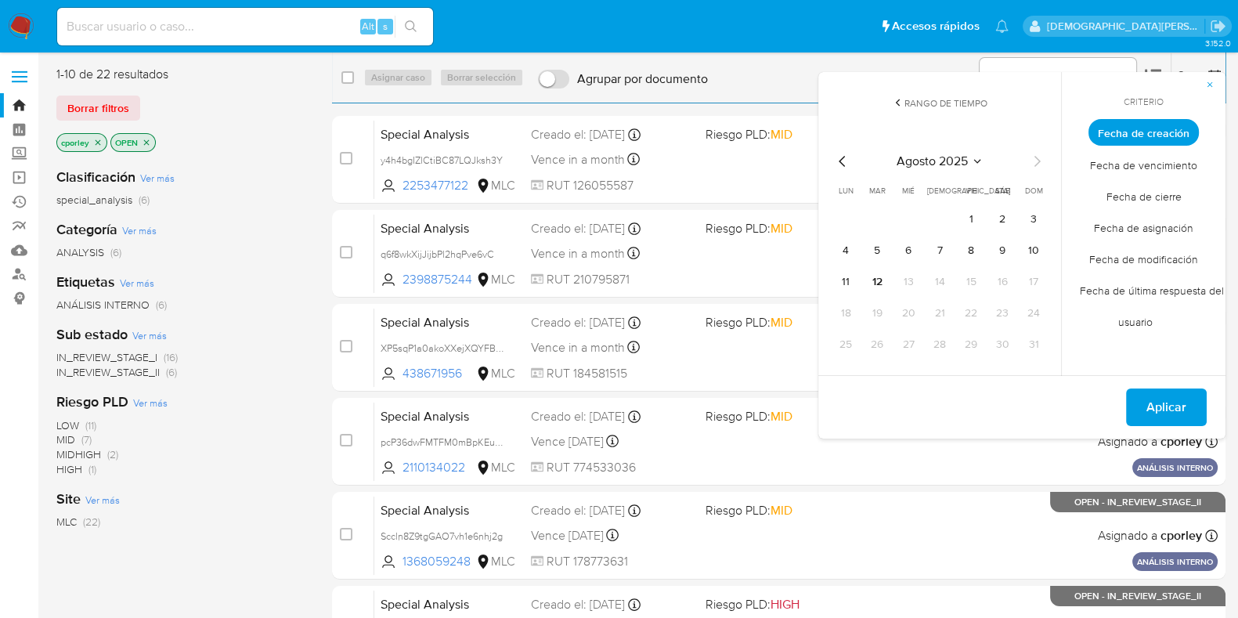
click at [841, 159] on icon "Mes anterior" at bounding box center [842, 161] width 19 height 19
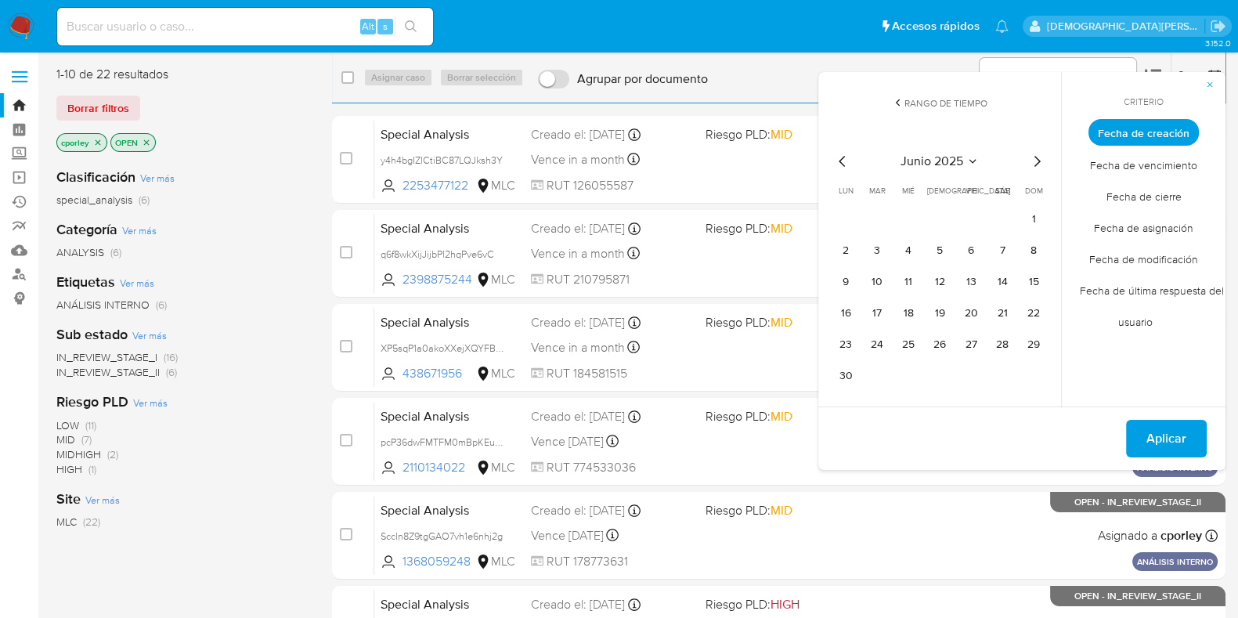
click at [1038, 161] on icon "Mes siguiente" at bounding box center [1036, 161] width 19 height 19
click at [1002, 251] on button "12" at bounding box center [1001, 250] width 25 height 25
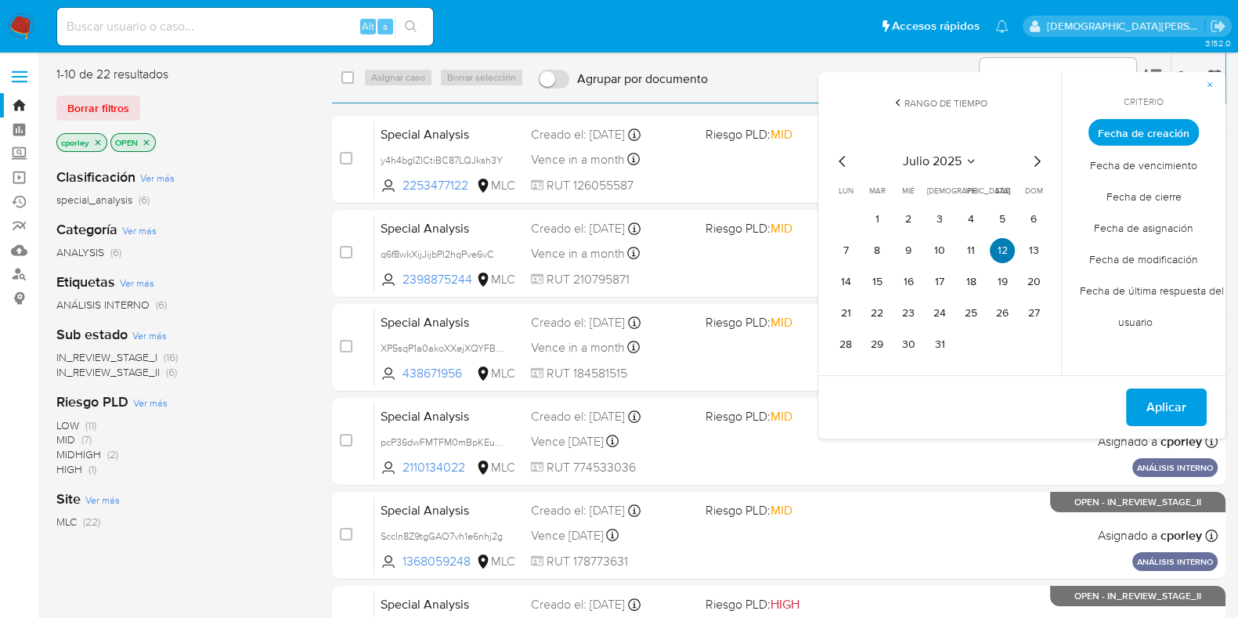
click at [1002, 251] on button "12" at bounding box center [1001, 250] width 25 height 25
click at [1154, 402] on span "Aplicar" at bounding box center [1166, 407] width 40 height 34
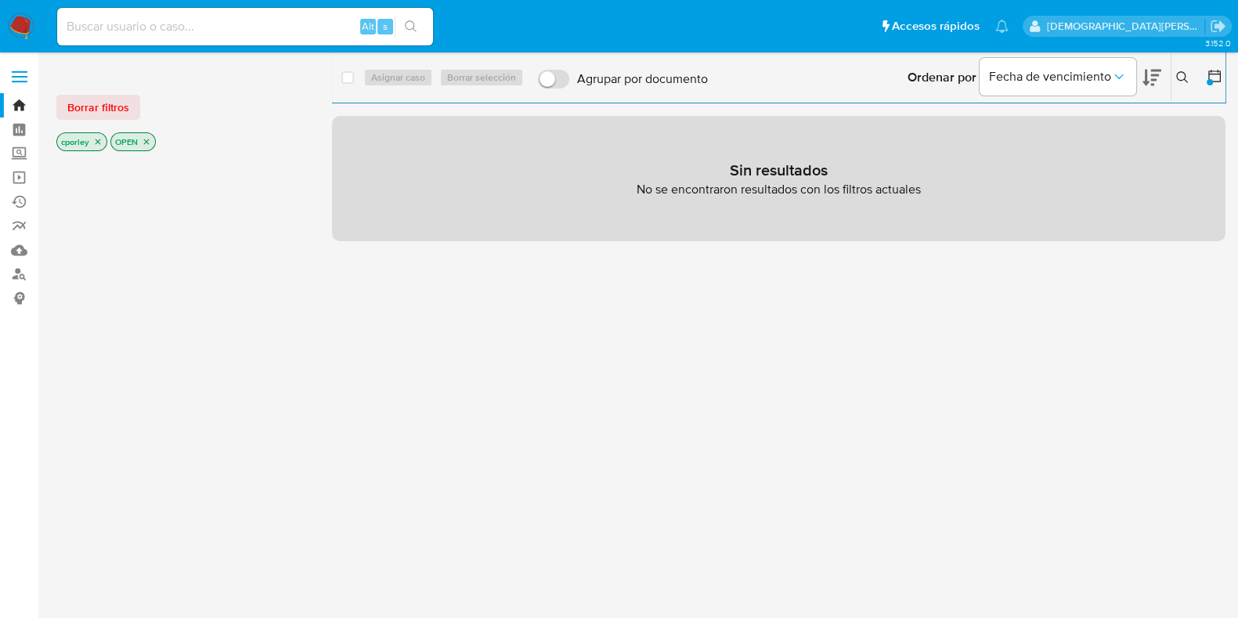
click at [143, 142] on icon "close-filter" at bounding box center [146, 141] width 9 height 9
click at [98, 142] on icon "close-filter" at bounding box center [97, 141] width 5 height 5
